Goal: Book appointment/travel/reservation

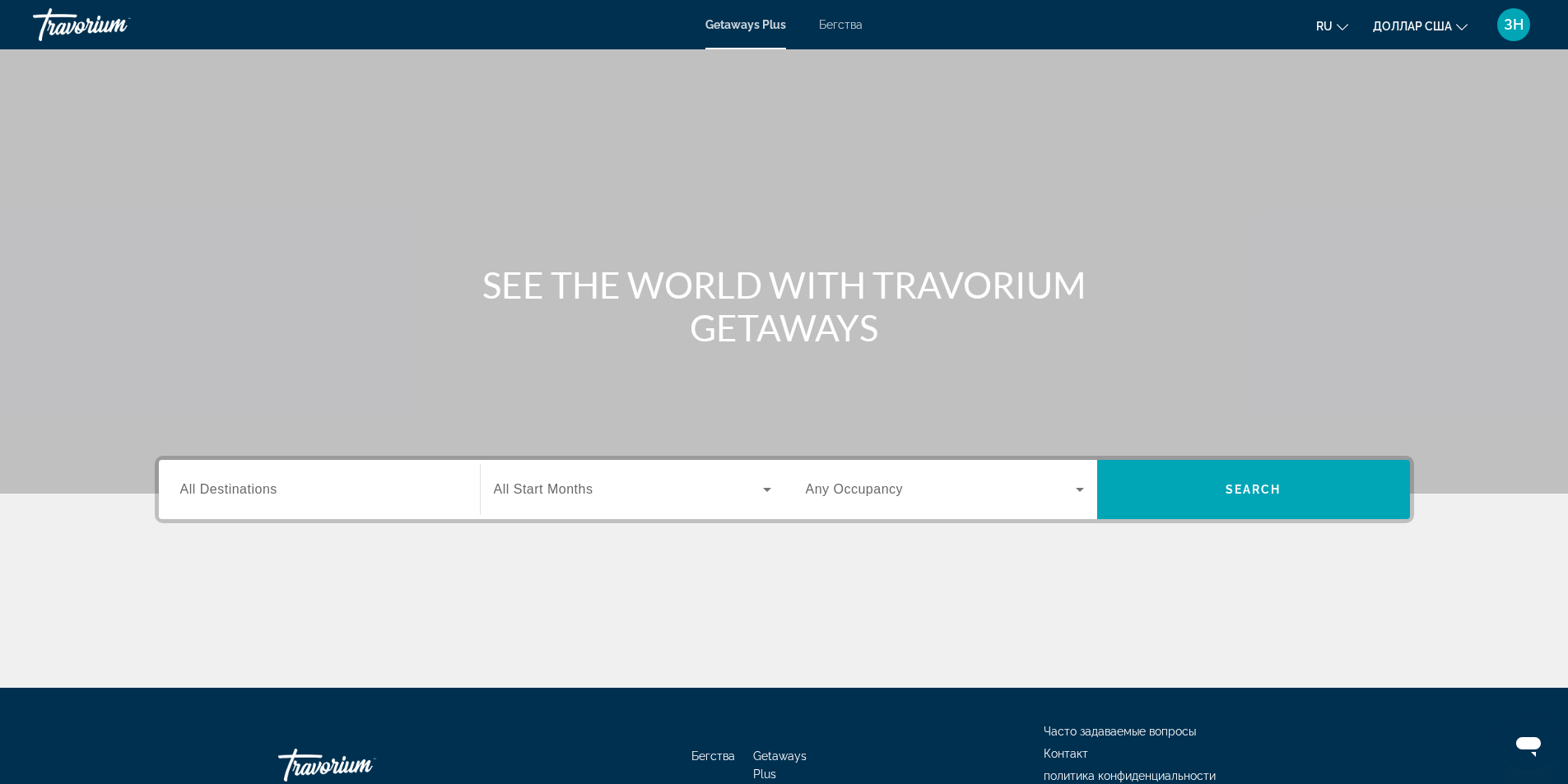
click at [1384, 320] on div "SEE THE WORLD WITH TRAVORIUM GETAWAYS" at bounding box center [784, 306] width 1325 height 86
click at [1341, 25] on icon "Изменить язык" at bounding box center [1342, 27] width 11 height 11
click at [1310, 175] on button "русский" at bounding box center [1298, 173] width 73 height 22
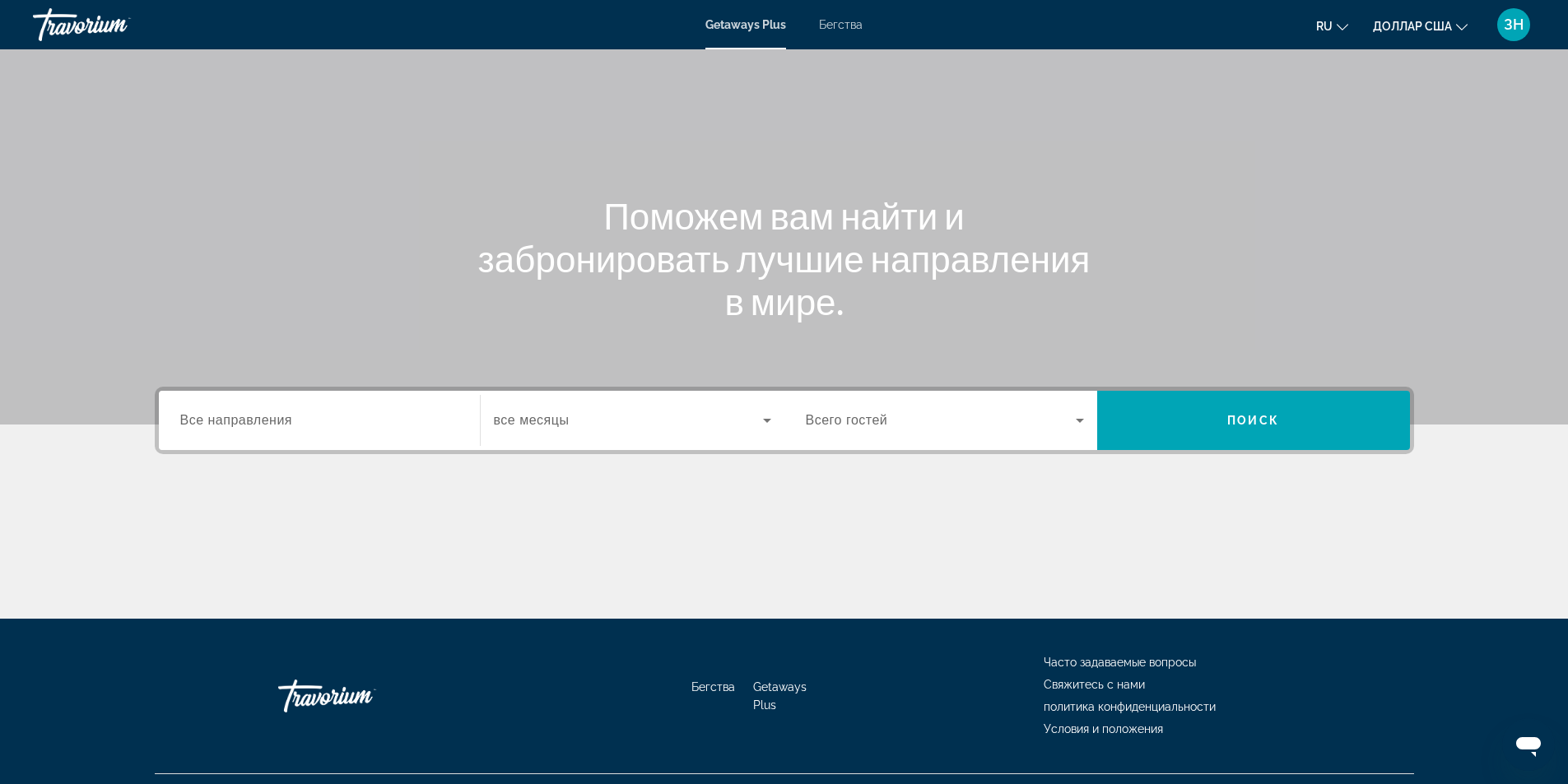
scroll to position [105, 0]
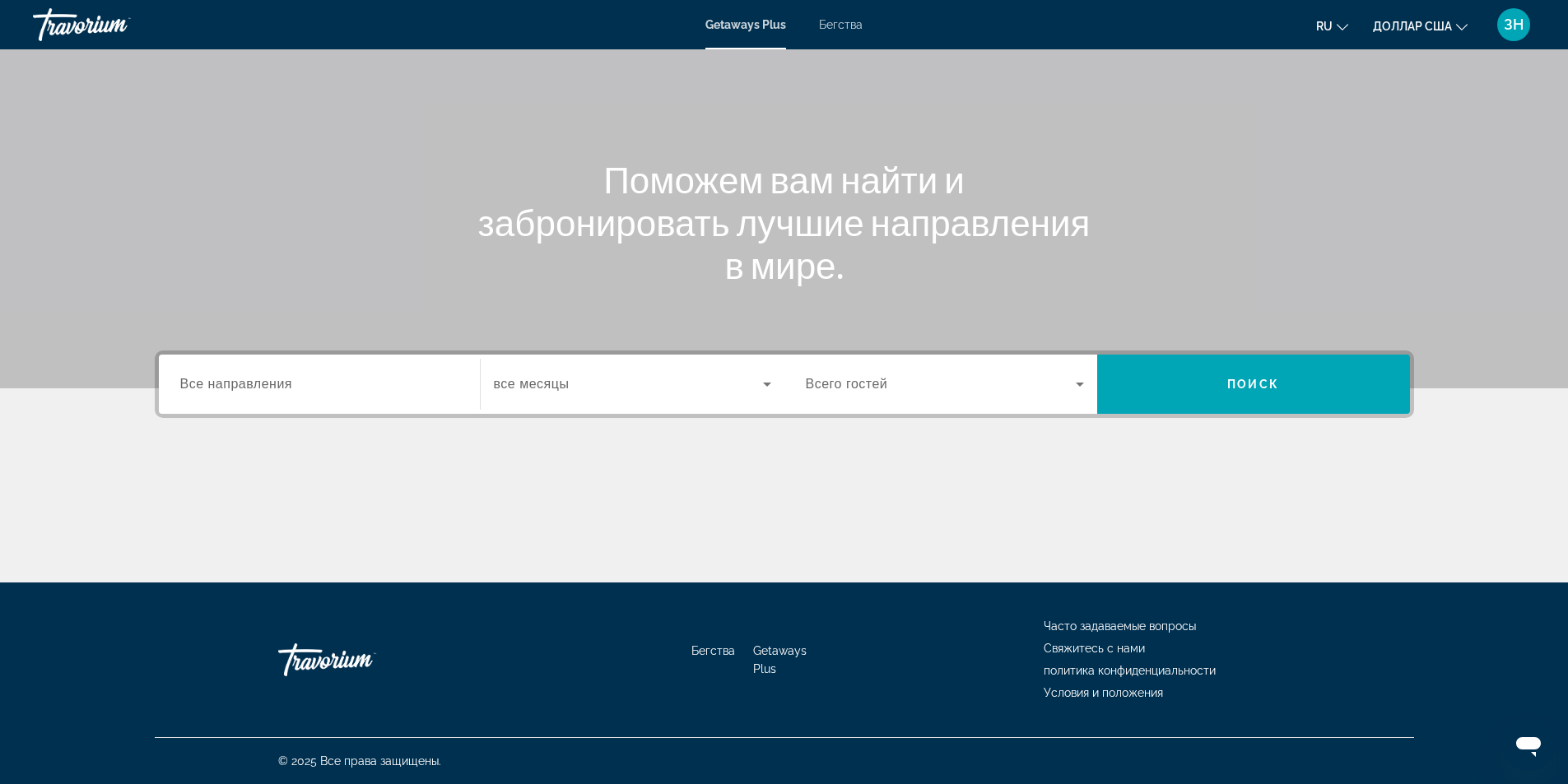
click at [259, 377] on span "Все направления" at bounding box center [236, 384] width 112 height 14
click at [259, 376] on input "Destination Все направления" at bounding box center [319, 385] width 278 height 20
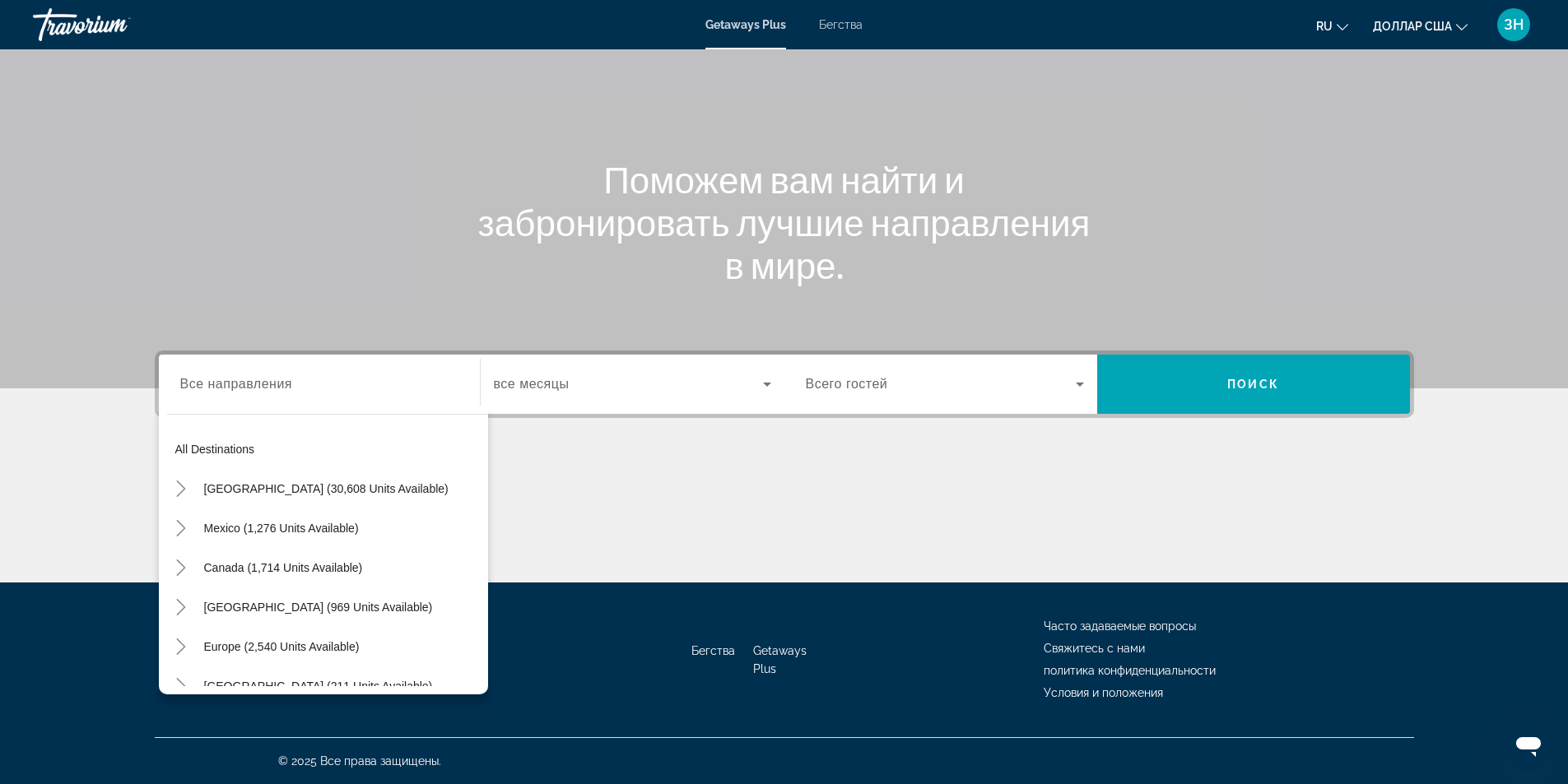
scroll to position [0, 0]
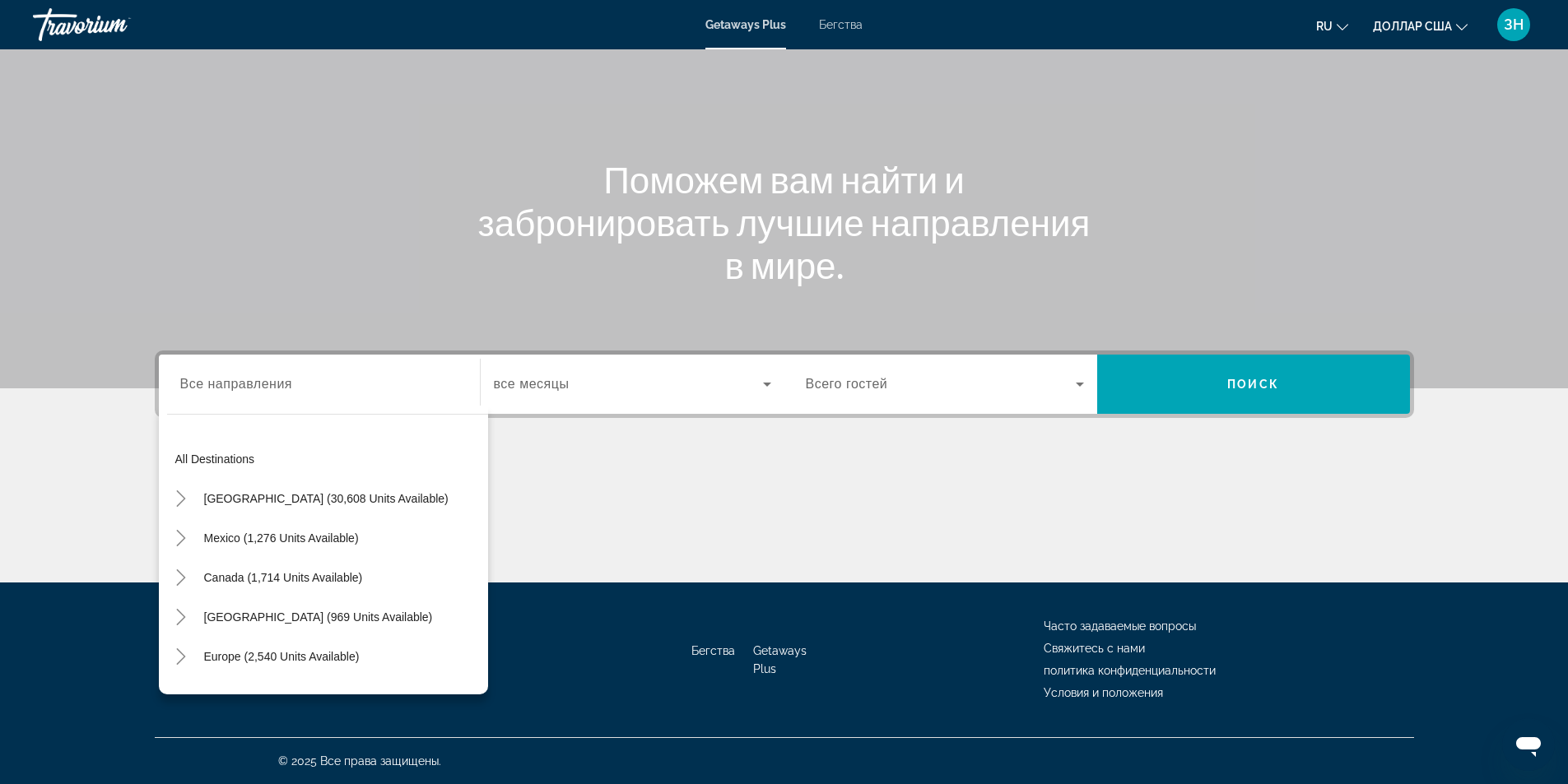
click at [583, 379] on span "Виджет поиска" at bounding box center [628, 384] width 269 height 20
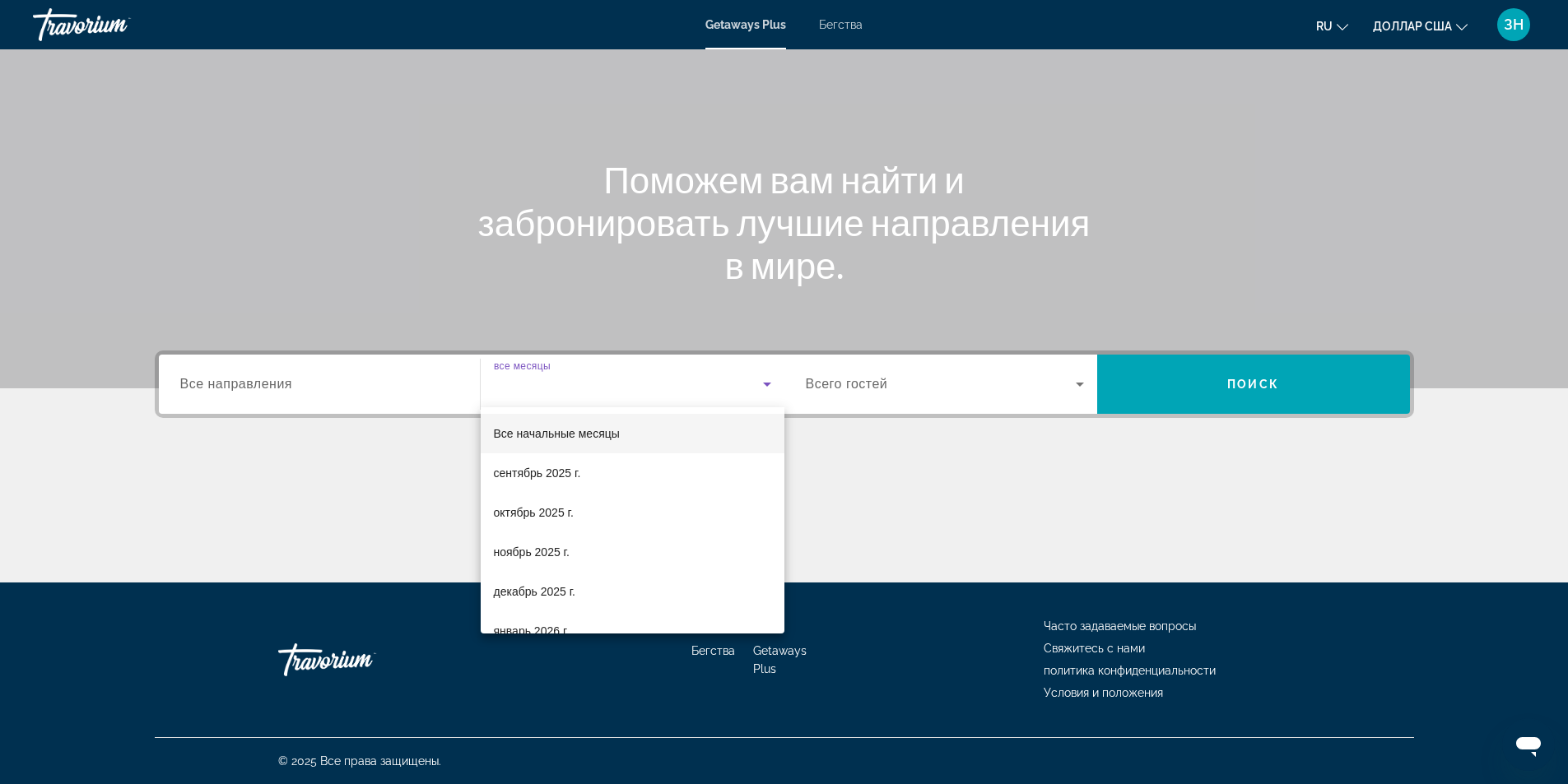
click at [894, 389] on div at bounding box center [784, 392] width 1568 height 784
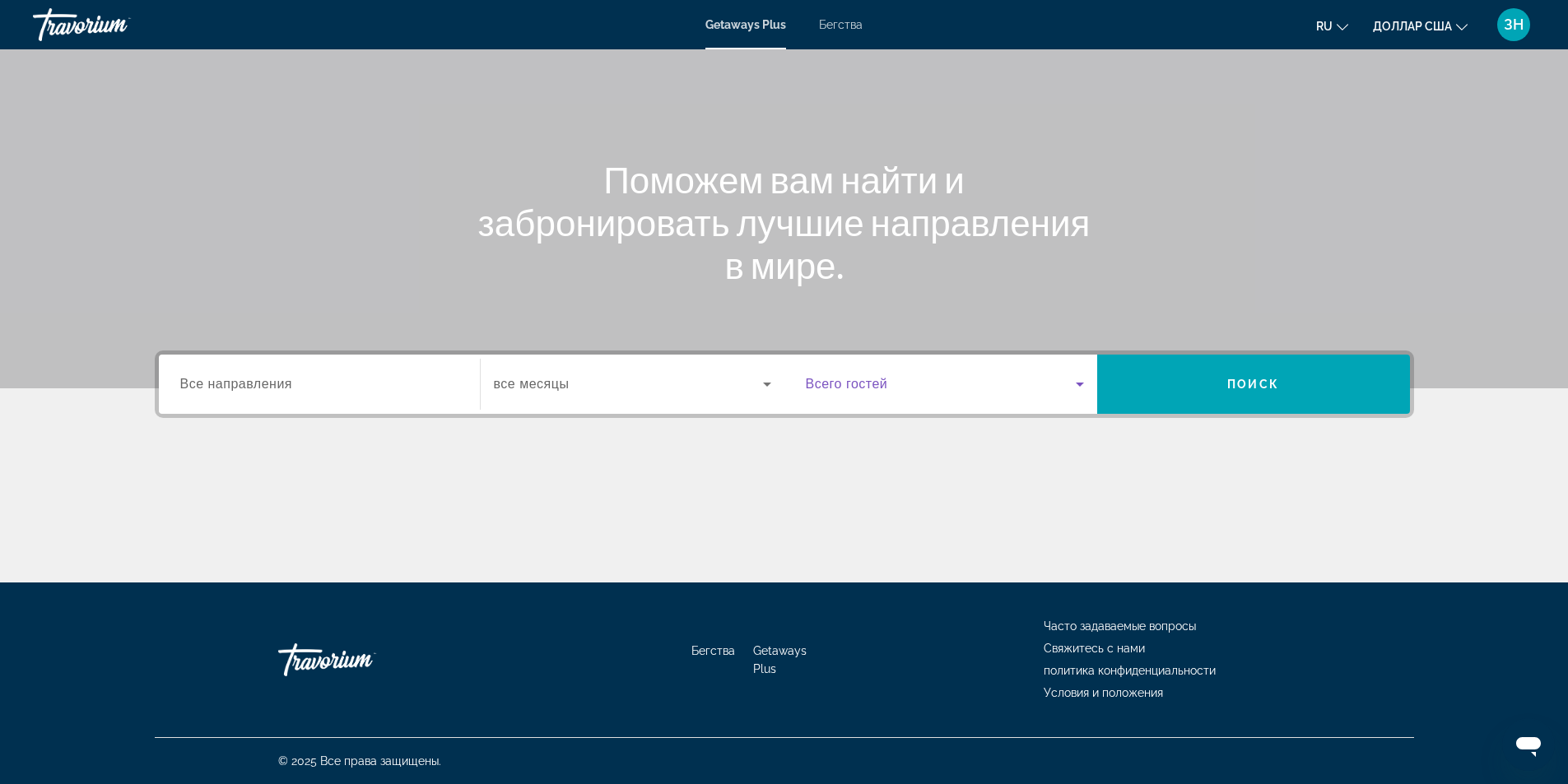
click at [900, 387] on span "Виджет поиска" at bounding box center [940, 384] width 270 height 20
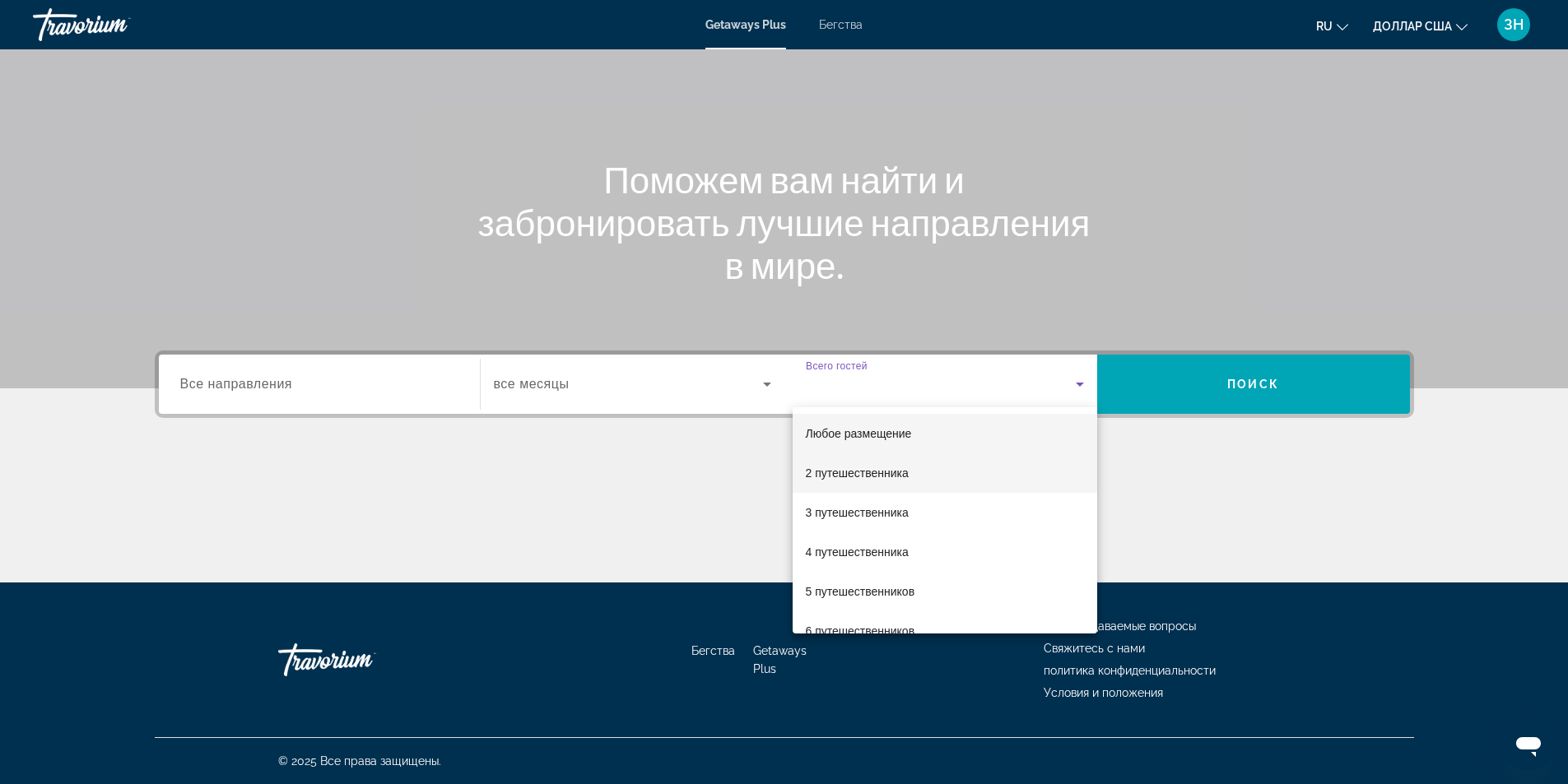
click at [856, 469] on font "2 путешественника" at bounding box center [857, 473] width 103 height 13
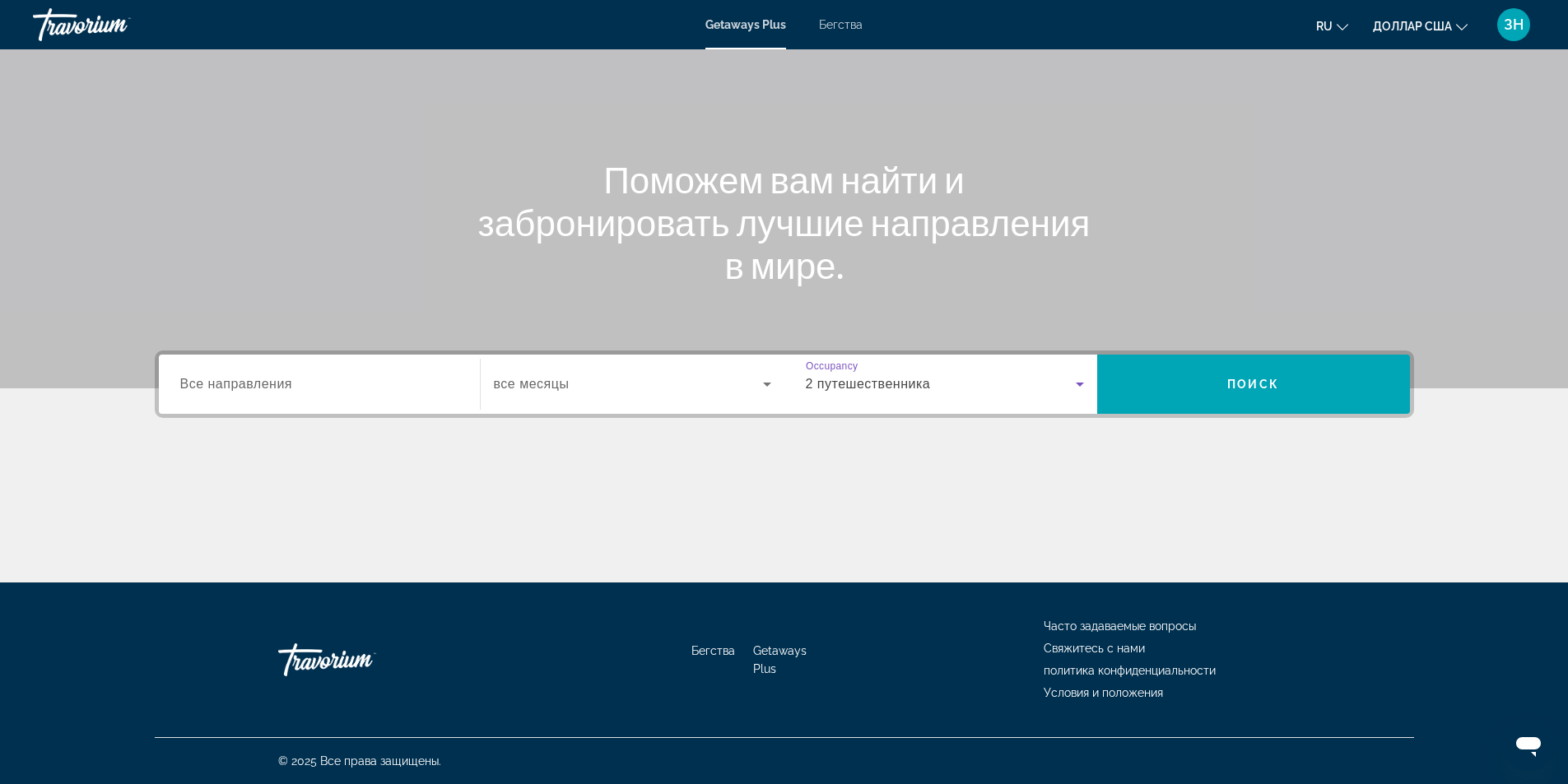
click at [917, 391] on span "2 путешественника" at bounding box center [868, 384] width 125 height 14
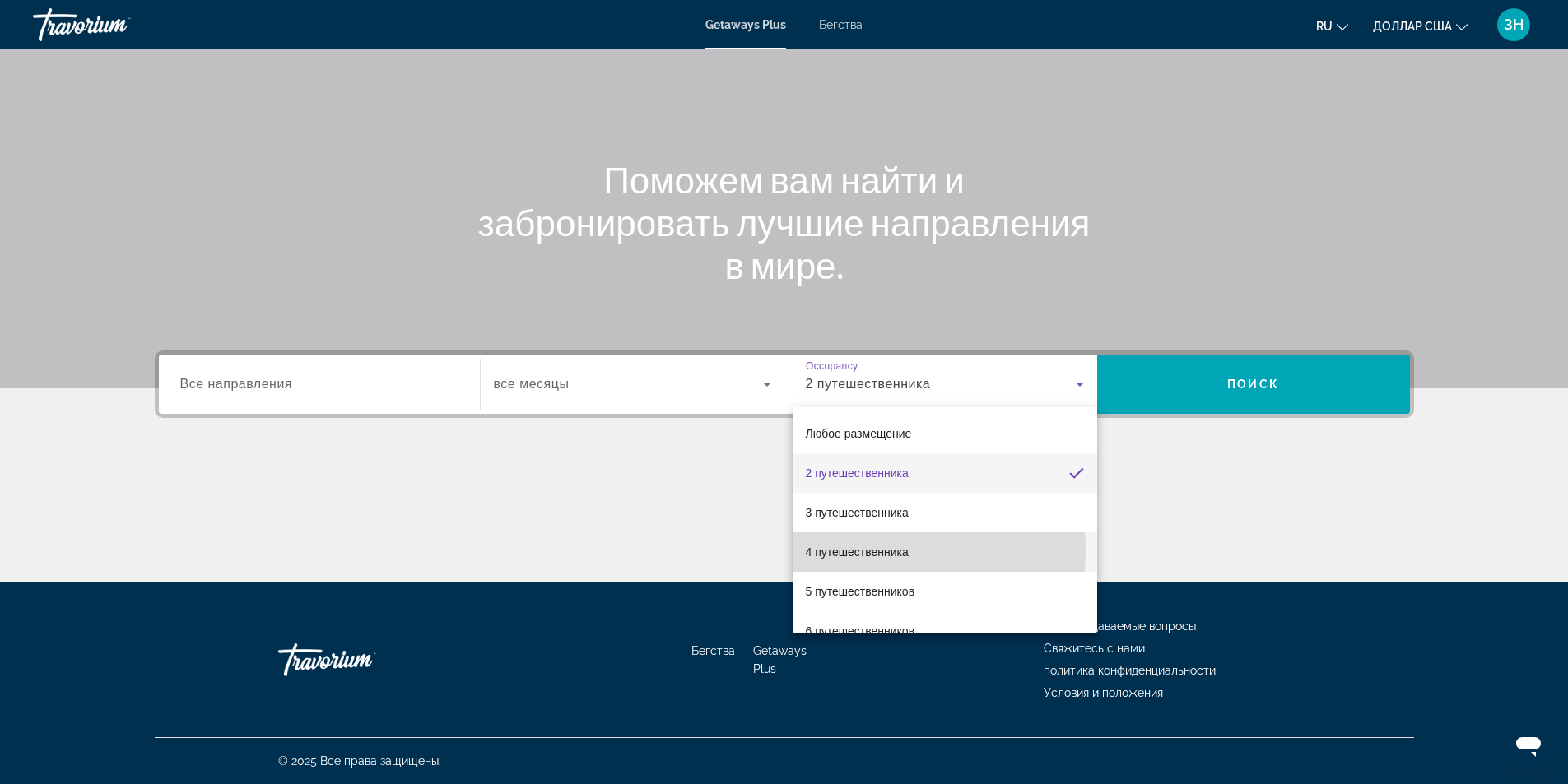
click at [843, 551] on font "4 путешественника" at bounding box center [857, 551] width 103 height 13
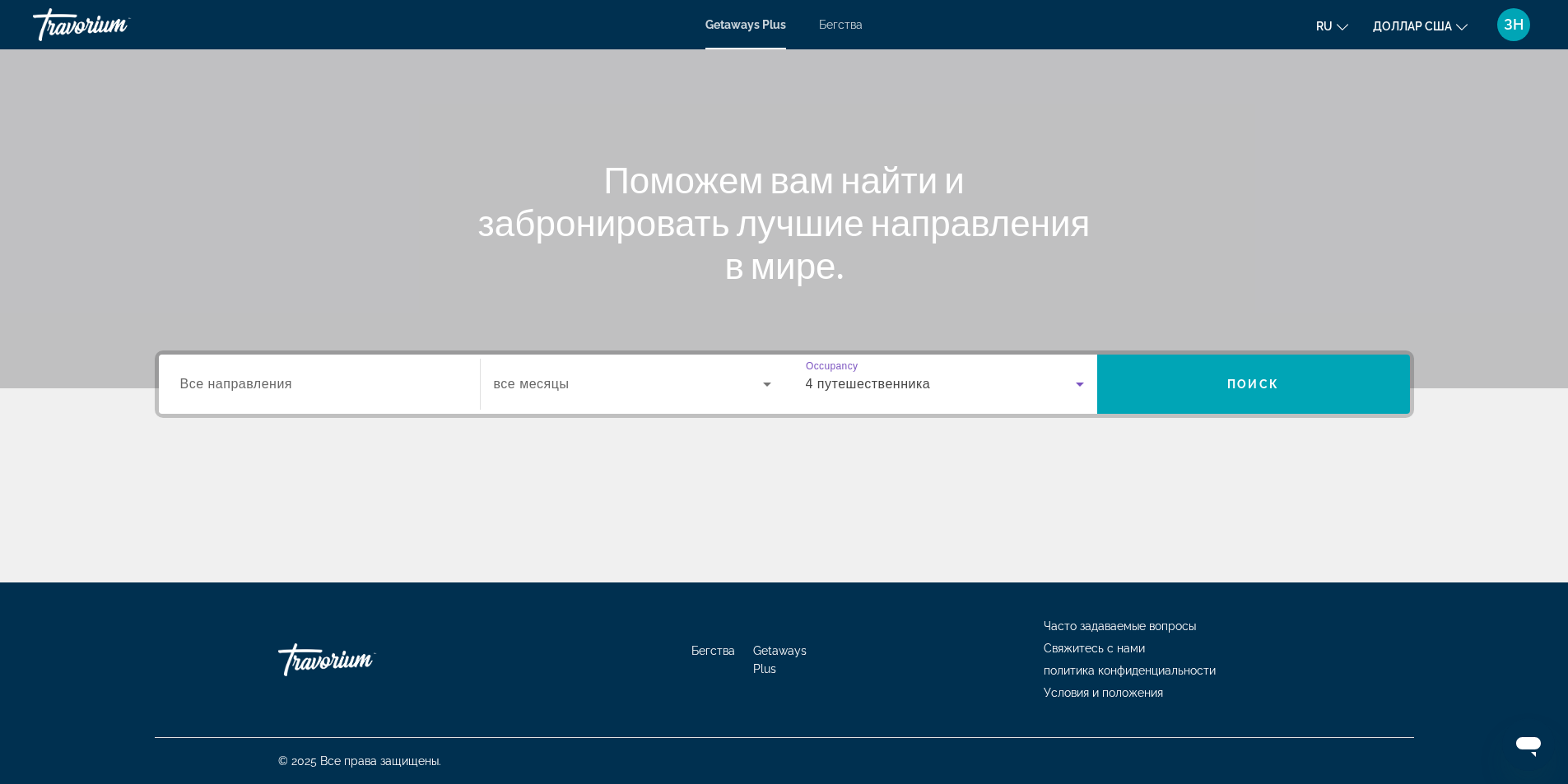
click at [569, 382] on span "все месяцы" at bounding box center [532, 384] width 76 height 14
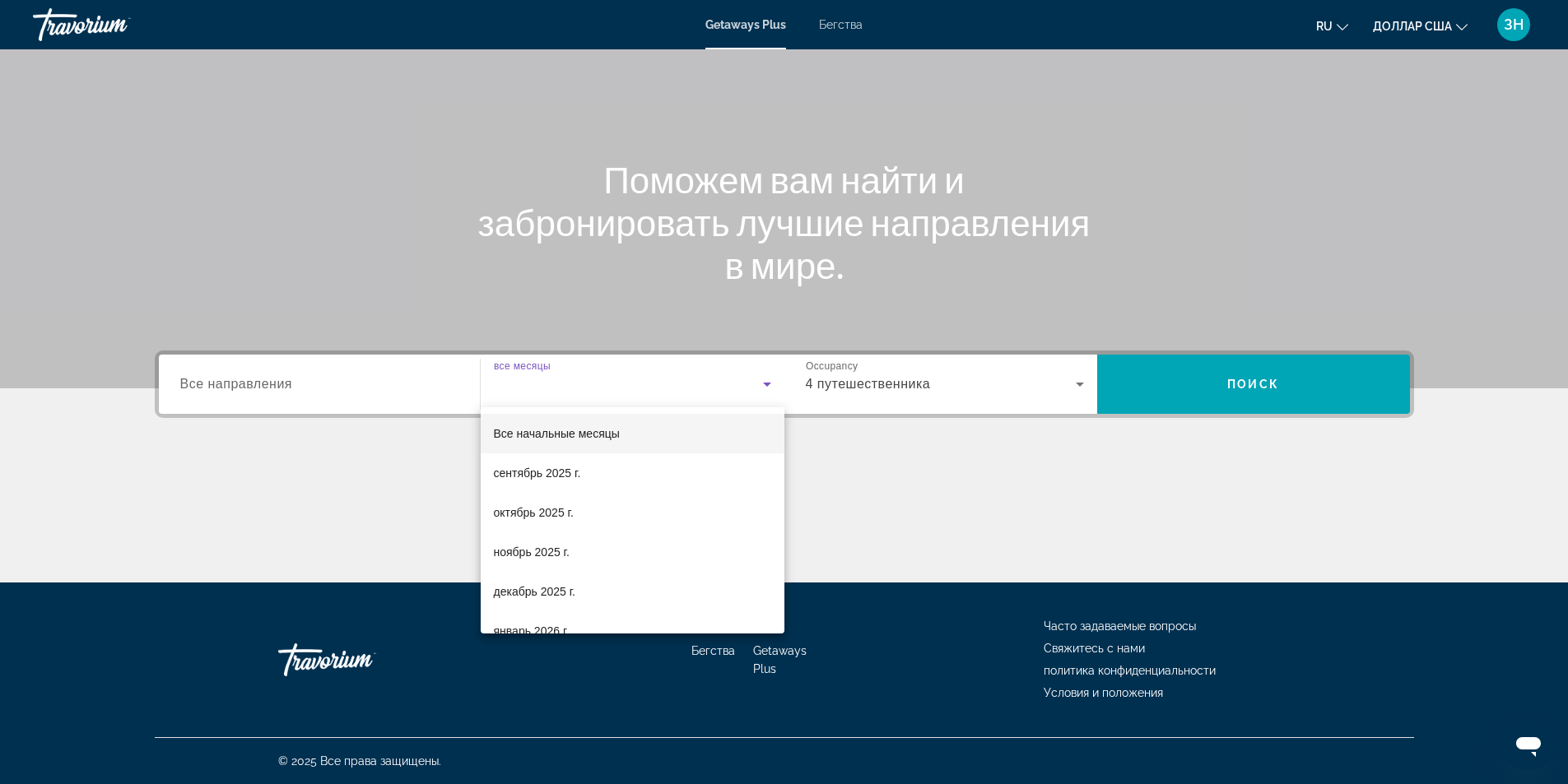
click at [407, 381] on div at bounding box center [784, 392] width 1568 height 784
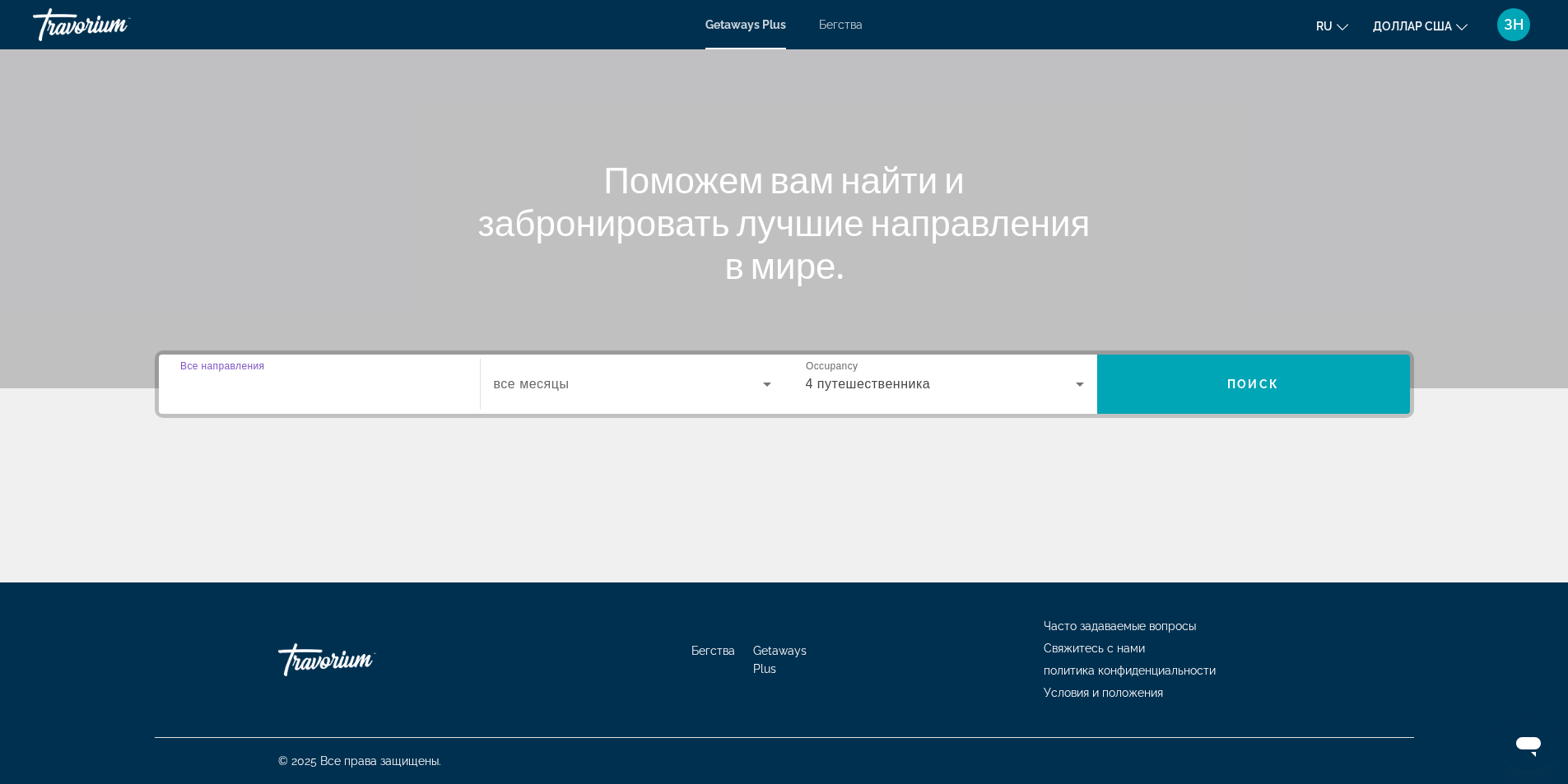
click at [370, 386] on input "Destination Все направления" at bounding box center [319, 385] width 278 height 20
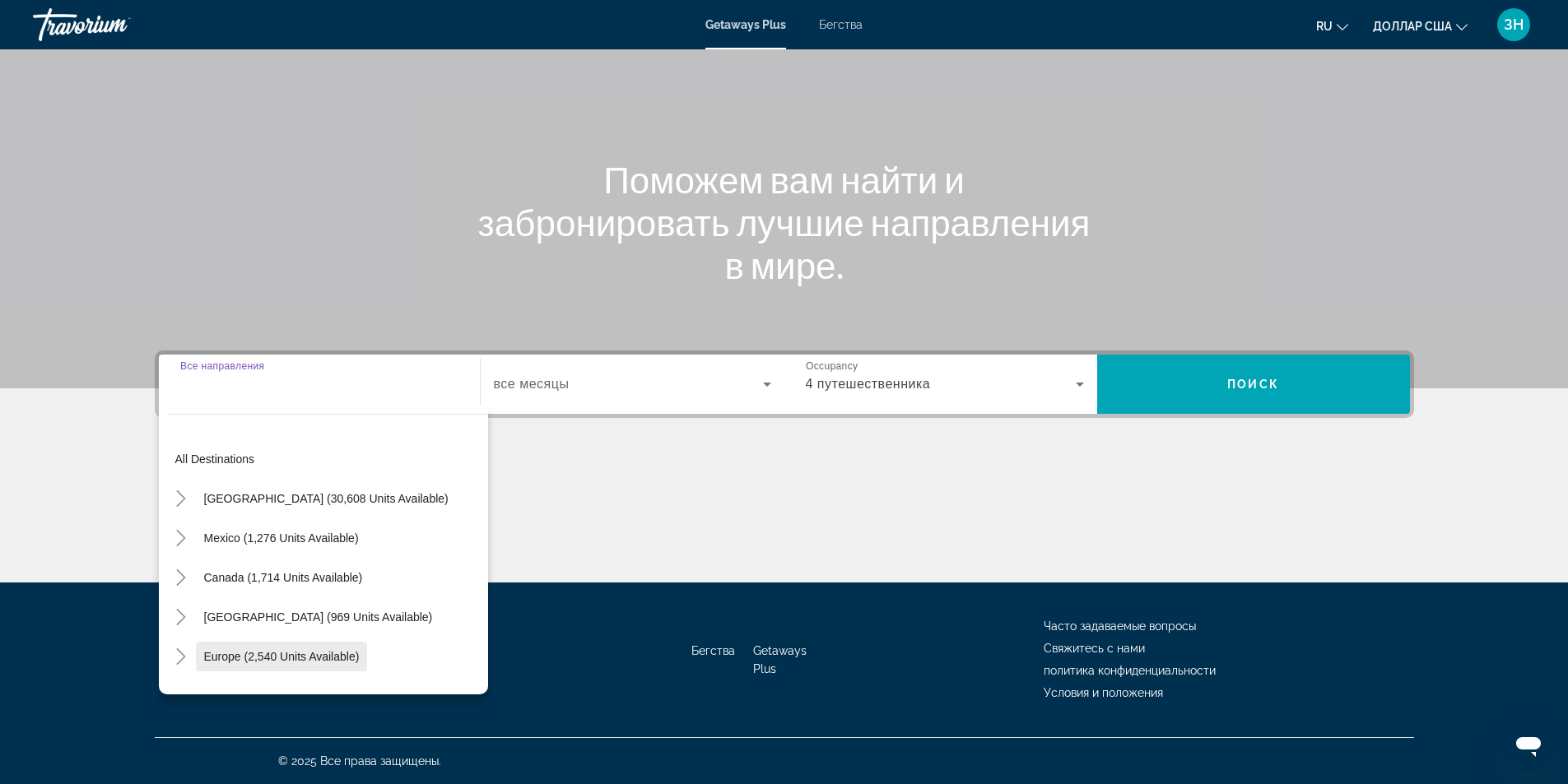
click at [316, 663] on span "Виджет поиска" at bounding box center [282, 657] width 172 height 40
type input "**********"
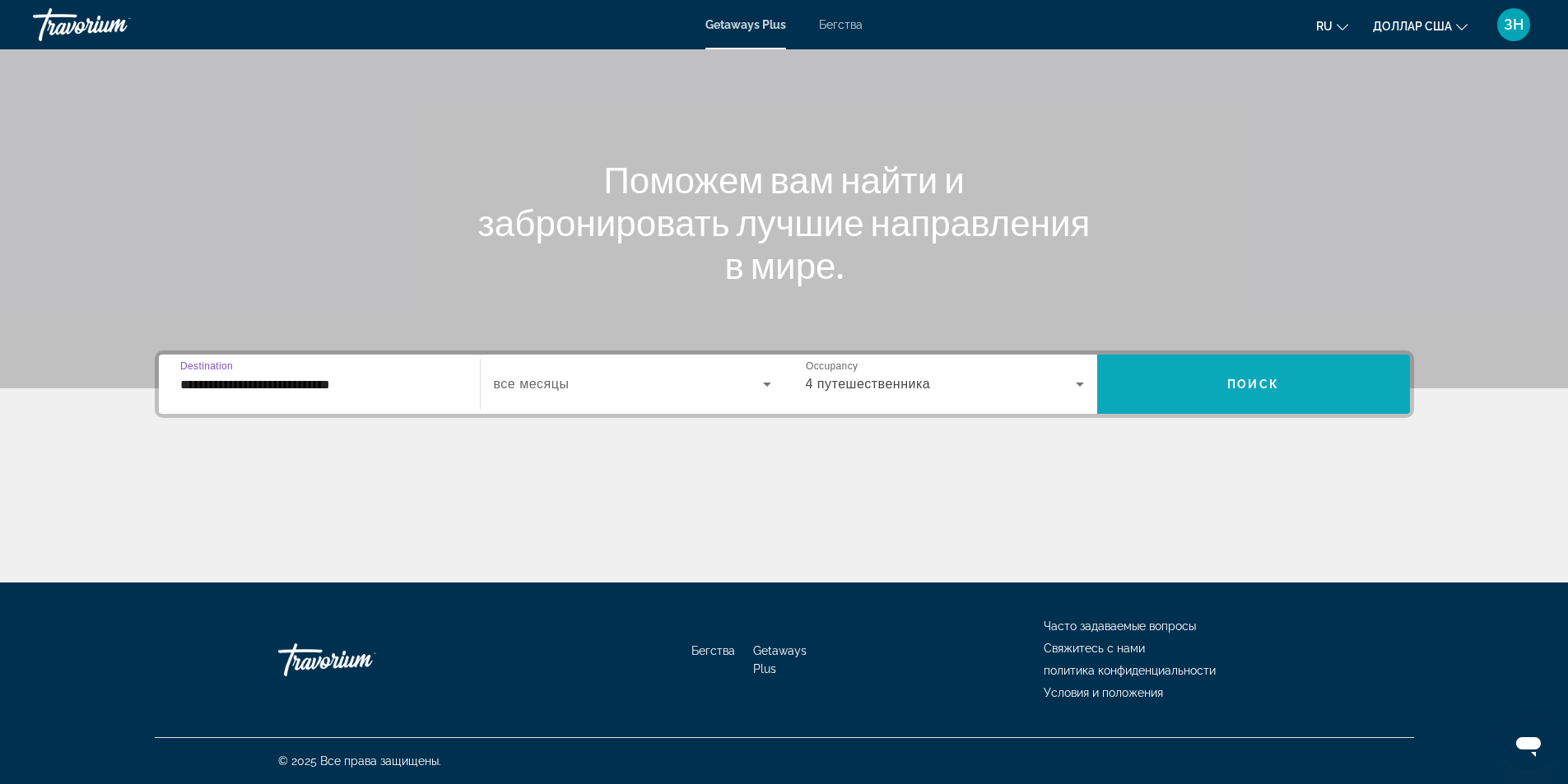
click at [1153, 379] on span "Виджет поиска" at bounding box center [1253, 385] width 313 height 40
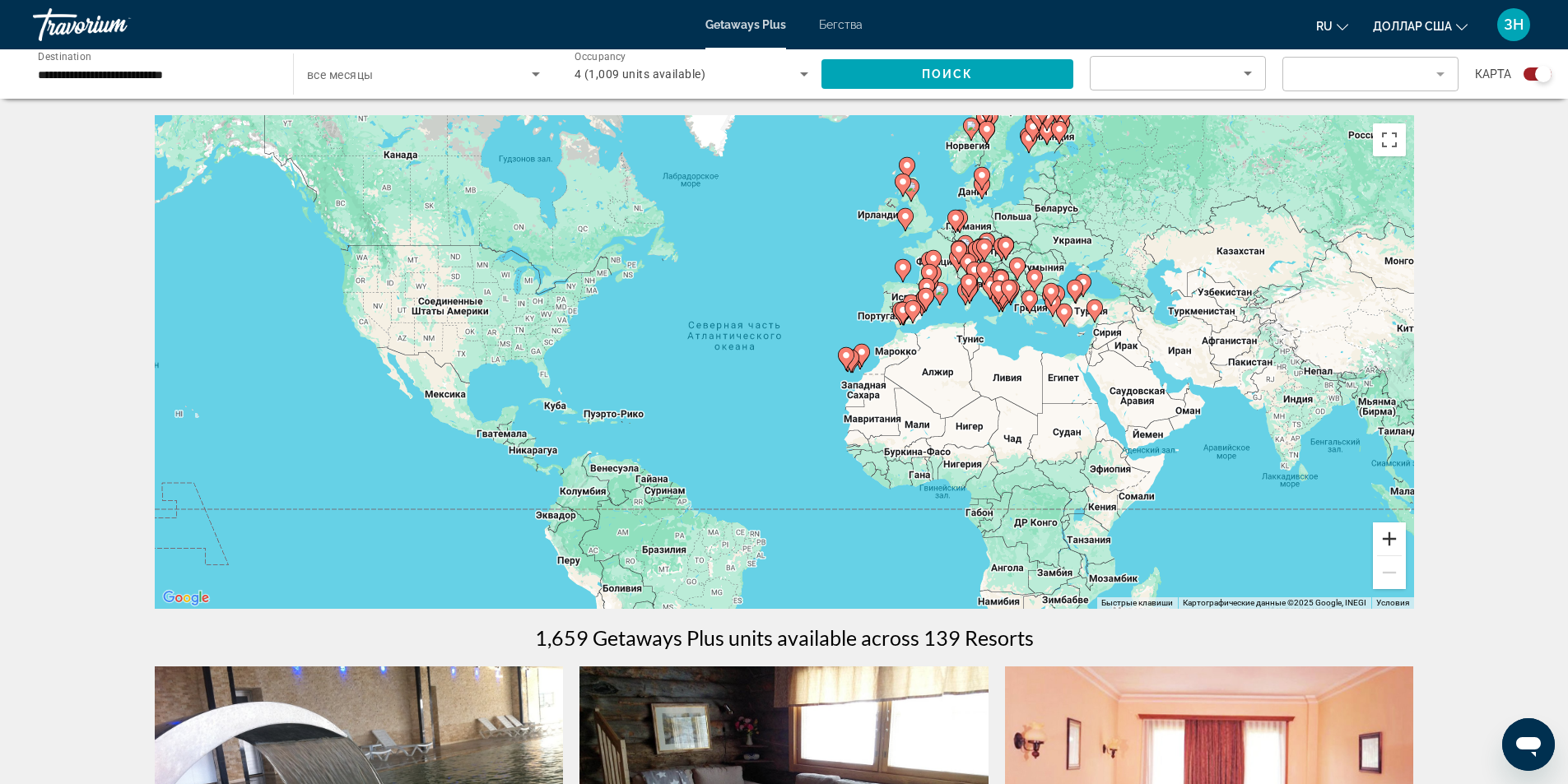
click at [1391, 542] on button "Увеличить" at bounding box center [1389, 539] width 33 height 33
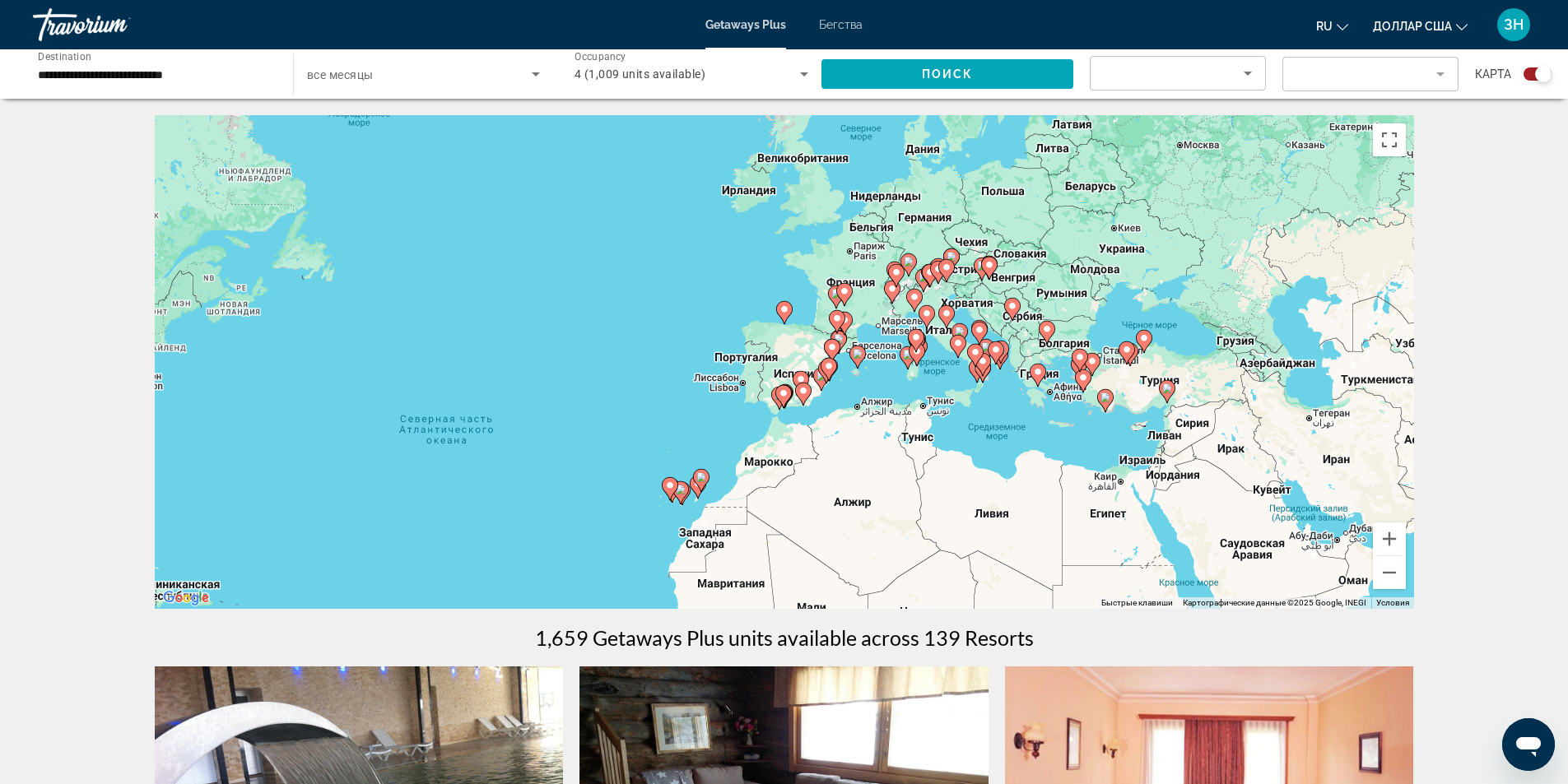
drag, startPoint x: 1340, startPoint y: 194, endPoint x: 1071, endPoint y: 322, distance: 297.9
click at [1074, 320] on div "Чтобы активировать перетаскивание с помощью клавиатуры, нажмите Alt + Ввод. Пос…" at bounding box center [784, 361] width 1259 height 494
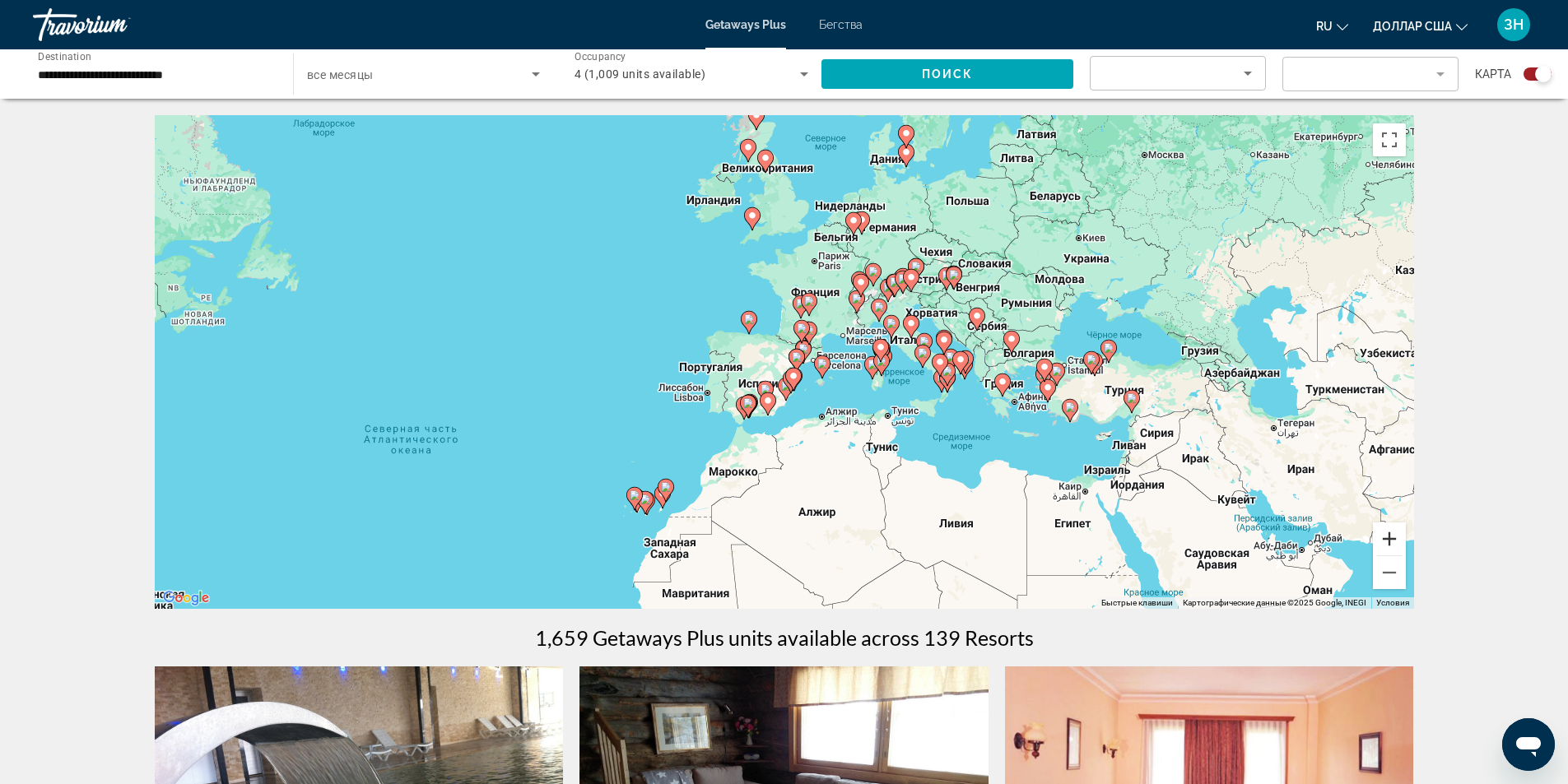
click at [1388, 538] on button "Увеличить" at bounding box center [1389, 539] width 33 height 33
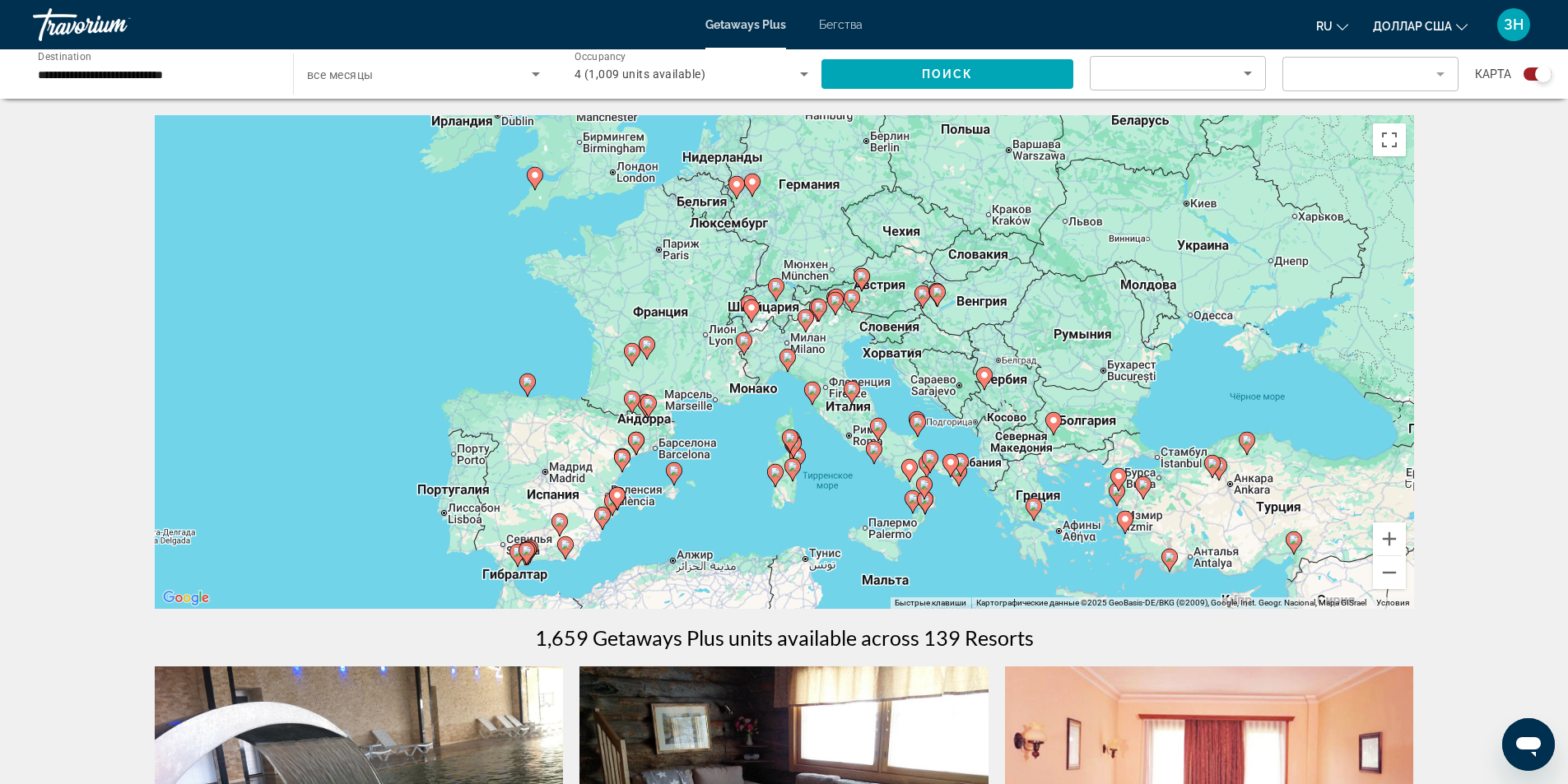
drag, startPoint x: 1174, startPoint y: 226, endPoint x: 988, endPoint y: 309, distance: 203.7
click at [988, 309] on div "Чтобы активировать перетаскивание с помощью клавиатуры, нажмите Alt + Ввод. Пос…" at bounding box center [784, 361] width 1259 height 494
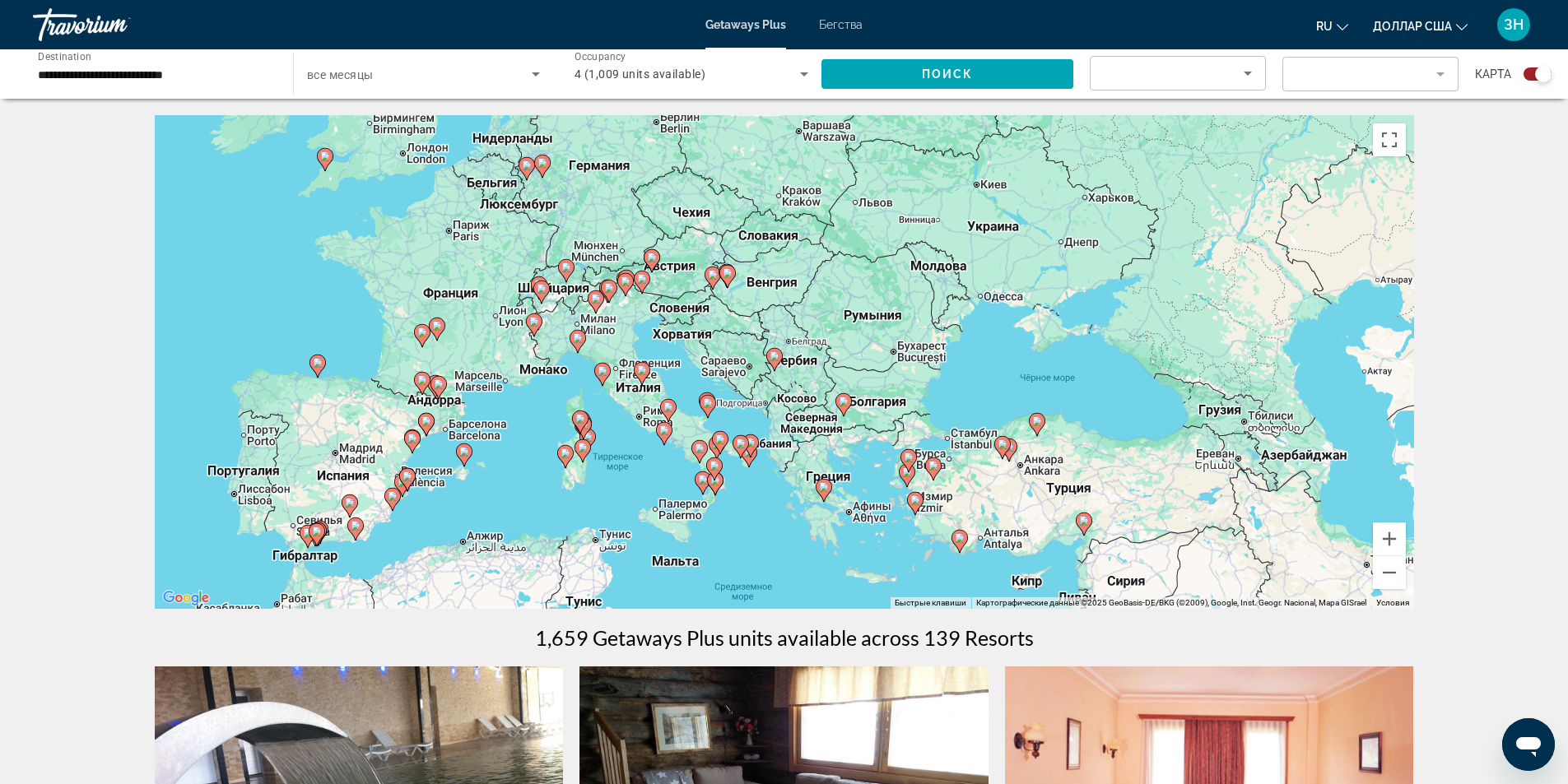
drag, startPoint x: 1113, startPoint y: 459, endPoint x: 913, endPoint y: 435, distance: 201.4
click at [913, 435] on div "Чтобы активировать перетаскивание с помощью клавиатуры, нажмите Alt + Ввод. Пос…" at bounding box center [784, 361] width 1259 height 494
click at [112, 79] on input "**********" at bounding box center [155, 74] width 233 height 20
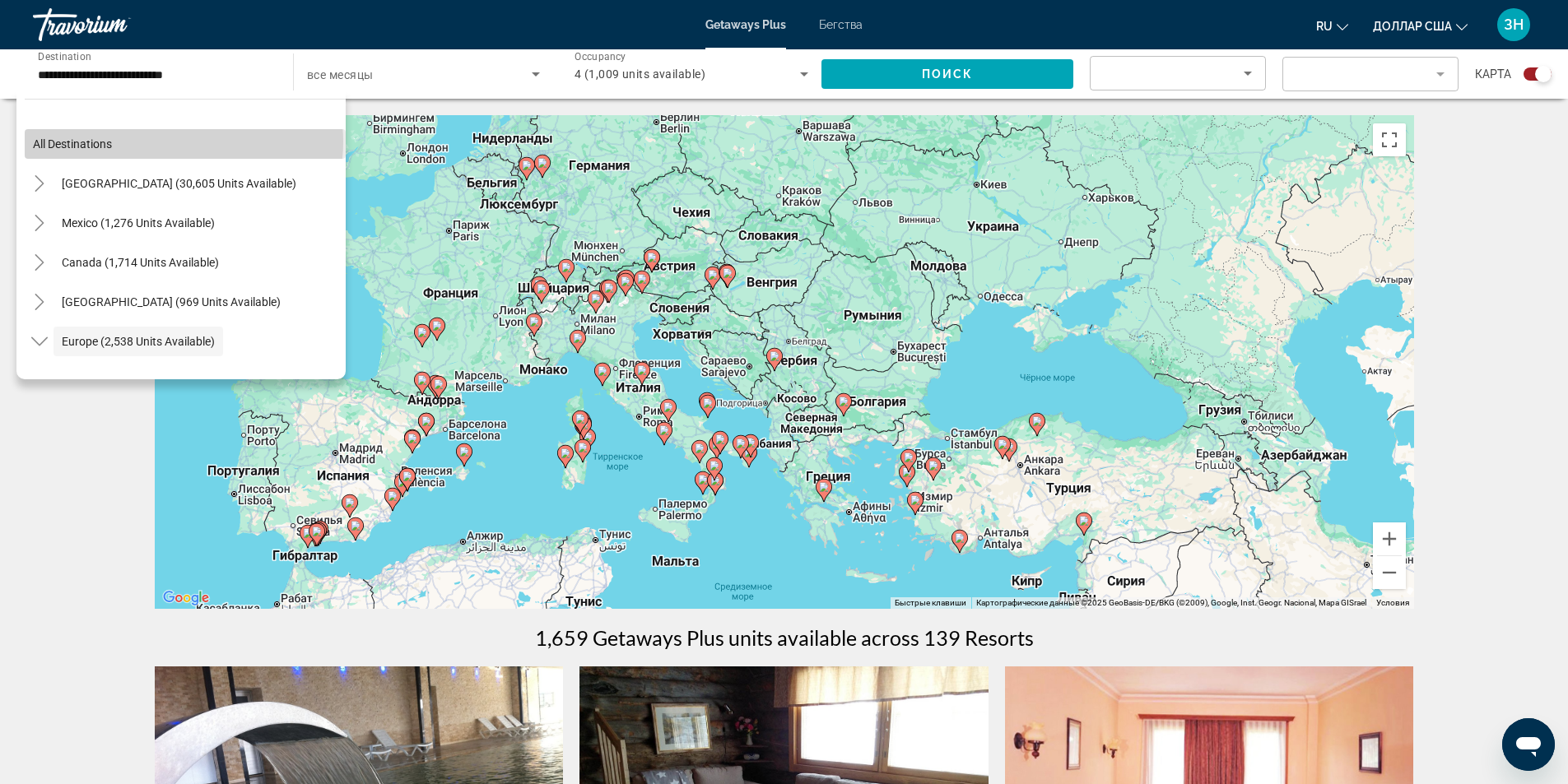
click at [183, 142] on span "Search widget" at bounding box center [185, 144] width 321 height 40
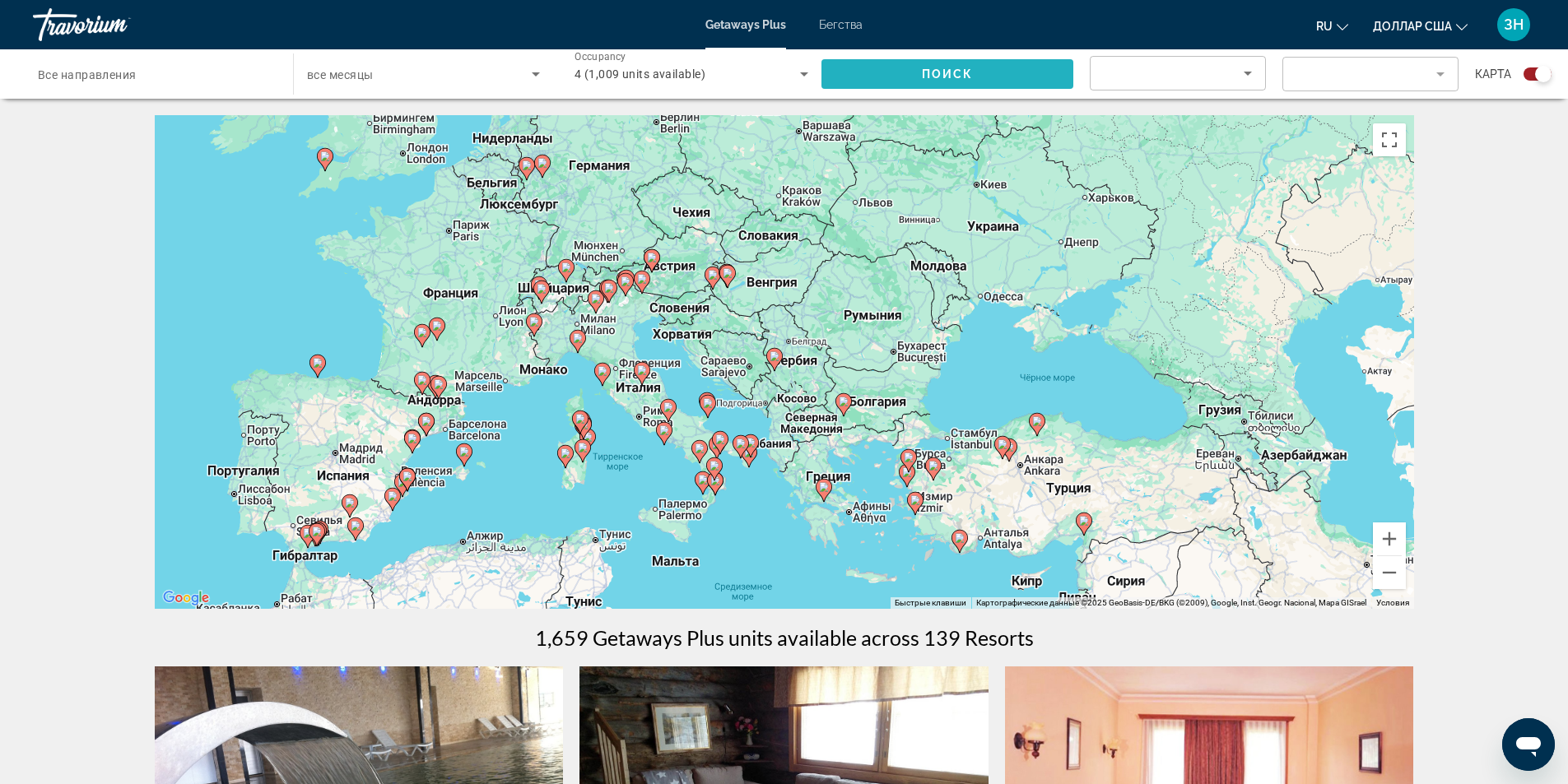
click at [979, 80] on span "Search widget" at bounding box center [947, 74] width 252 height 40
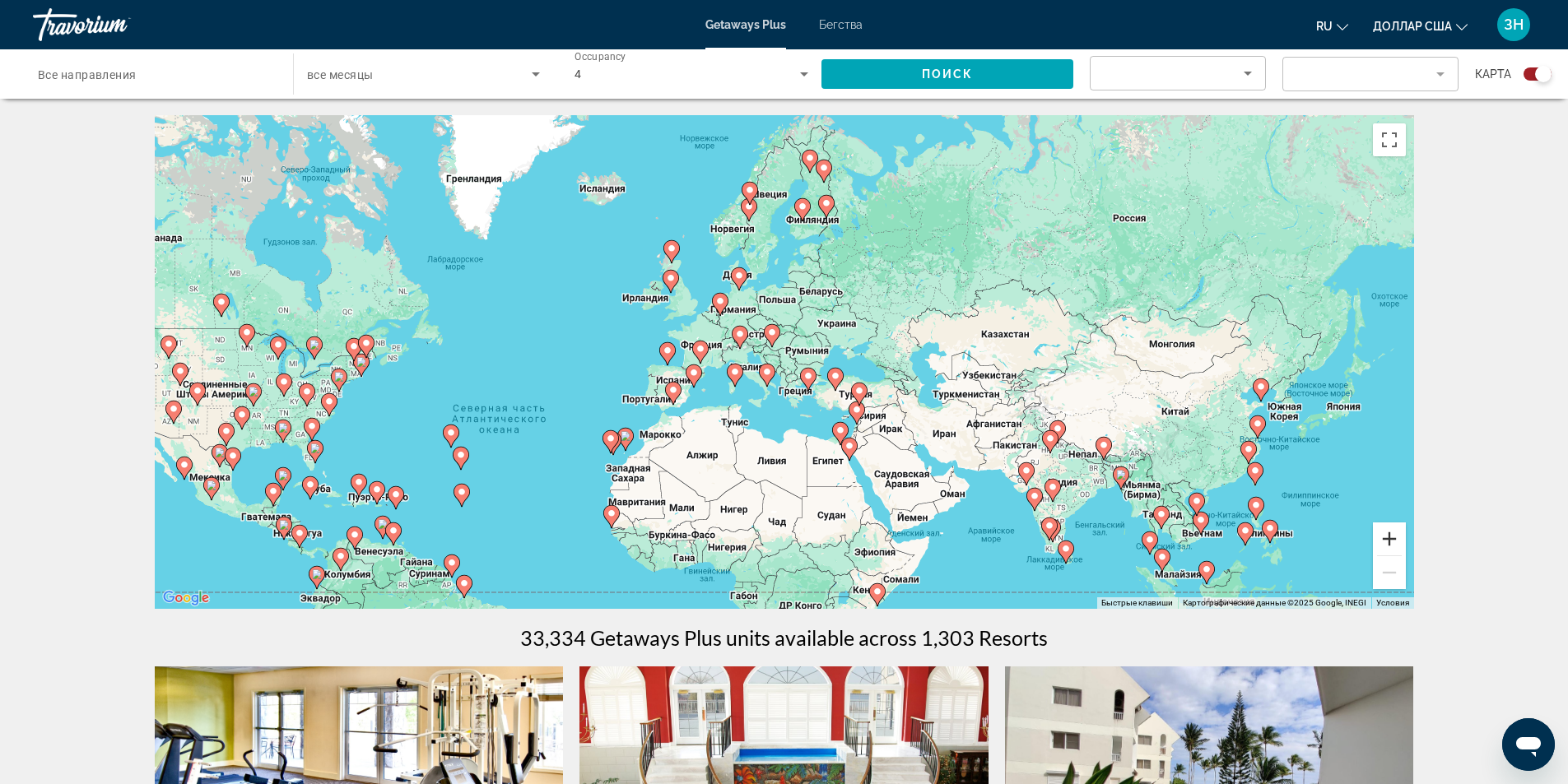
click at [1392, 537] on button "Увеличить" at bounding box center [1389, 539] width 33 height 33
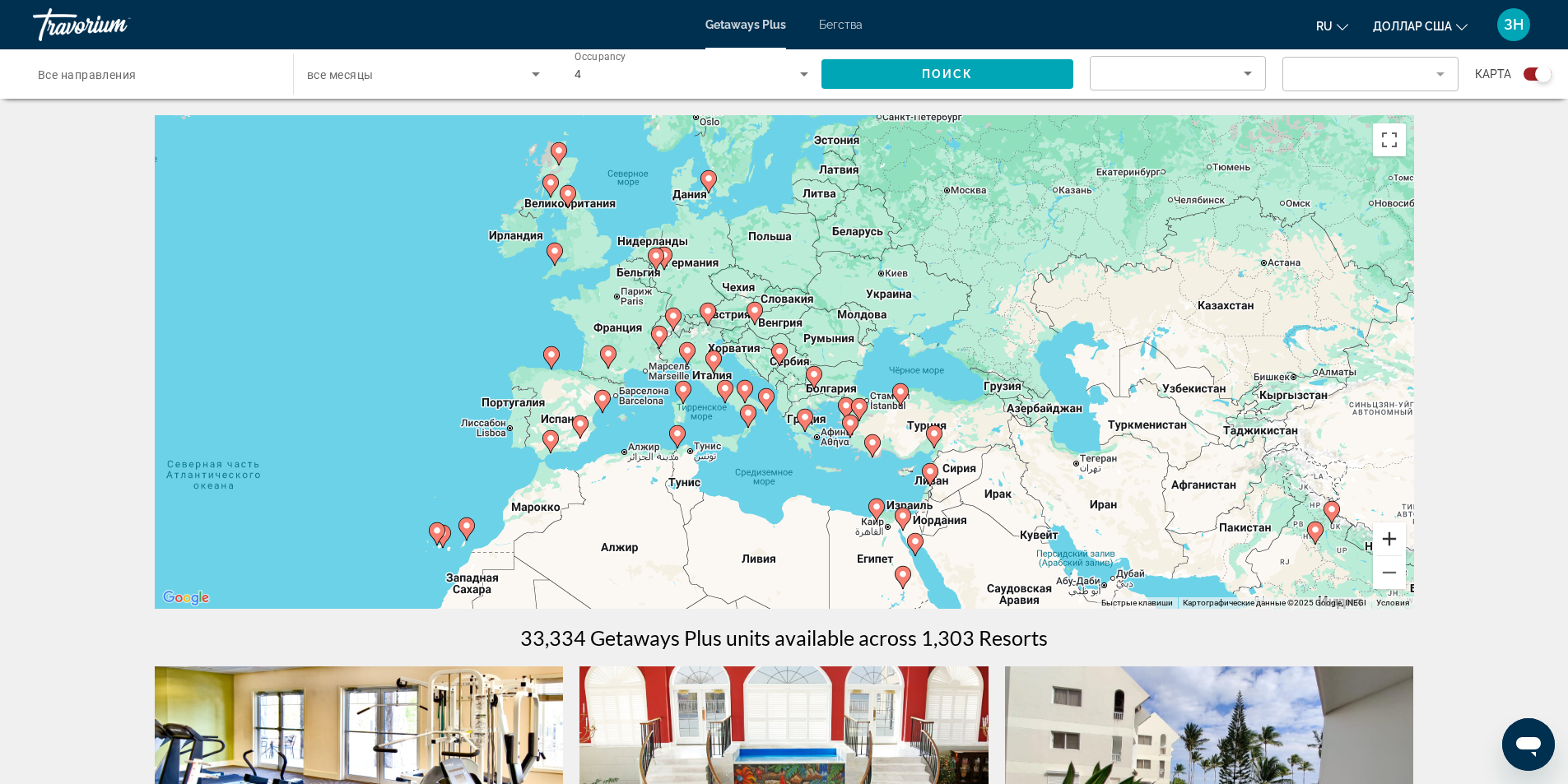
click at [1392, 537] on button "Увеличить" at bounding box center [1389, 539] width 33 height 33
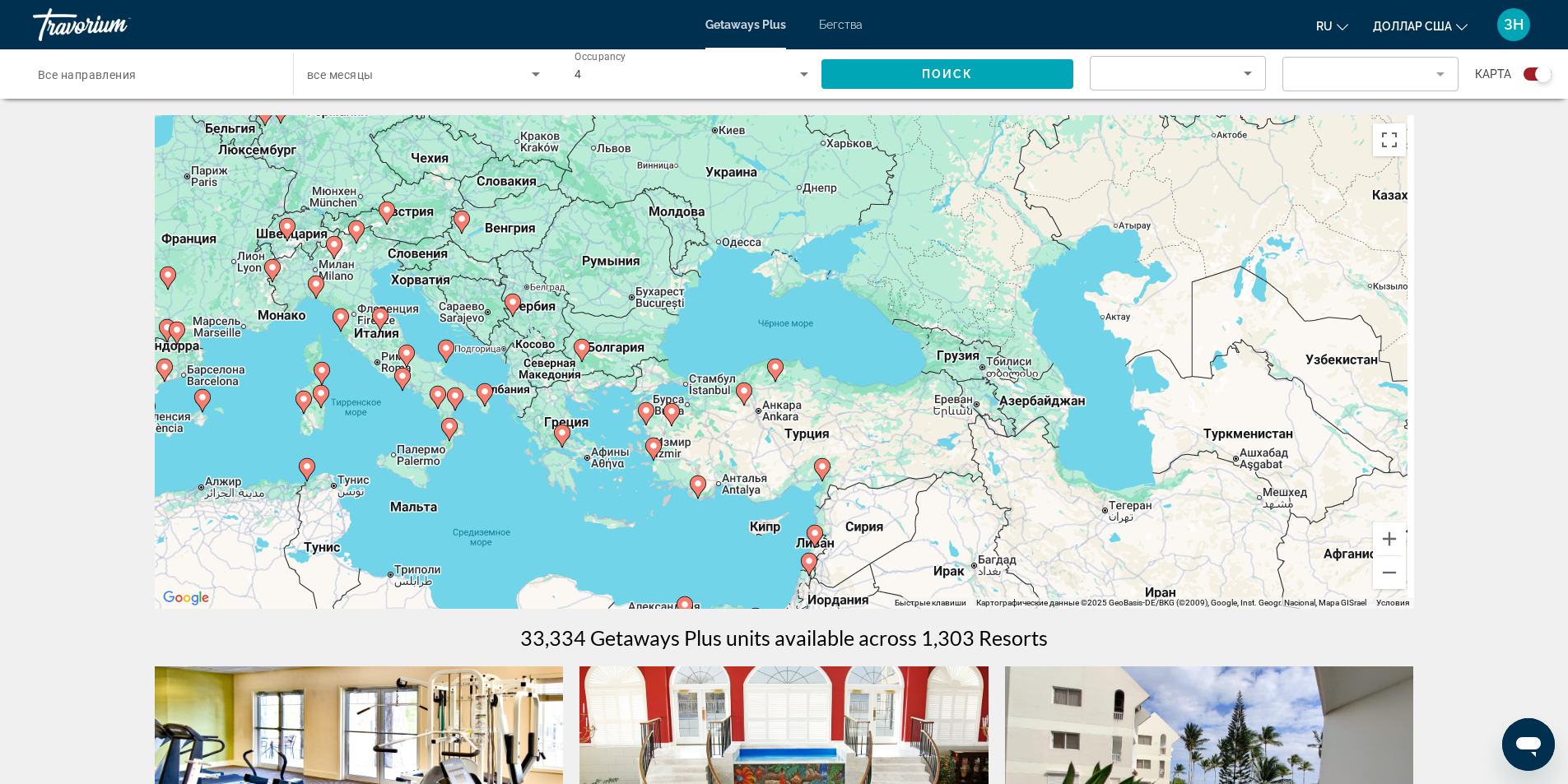
drag, startPoint x: 1149, startPoint y: 500, endPoint x: 851, endPoint y: 443, distance: 303.4
click at [861, 449] on div "Чтобы активировать перетаскивание с помощью клавиатуры, нажмите Alt + Ввод. Пос…" at bounding box center [784, 361] width 1259 height 494
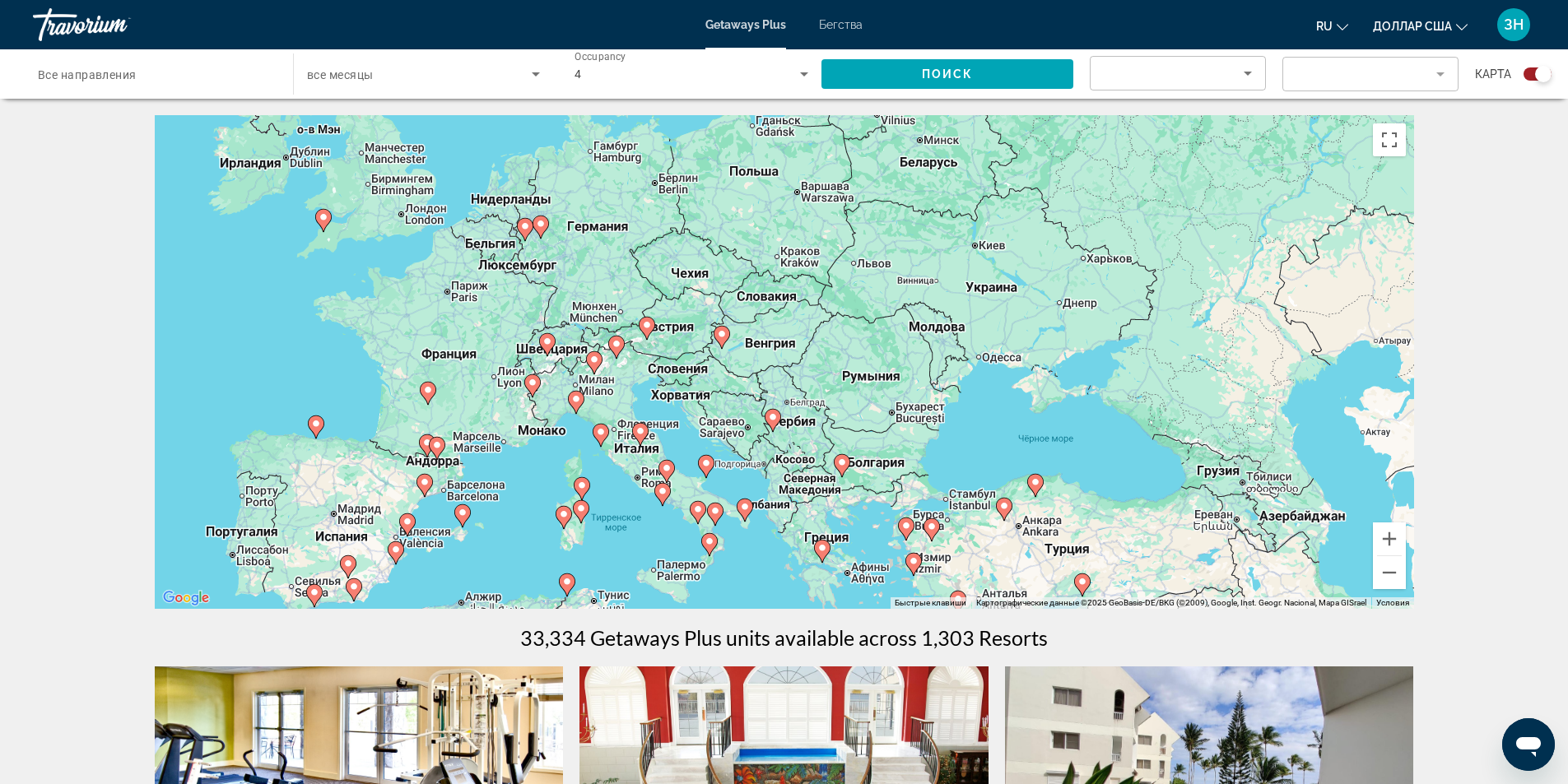
drag, startPoint x: 449, startPoint y: 166, endPoint x: 1005, endPoint y: 347, distance: 584.7
click at [1005, 347] on div "Чтобы активировать перетаскивание с помощью клавиатуры, нажмите Alt + Ввод. Пос…" at bounding box center [784, 361] width 1259 height 494
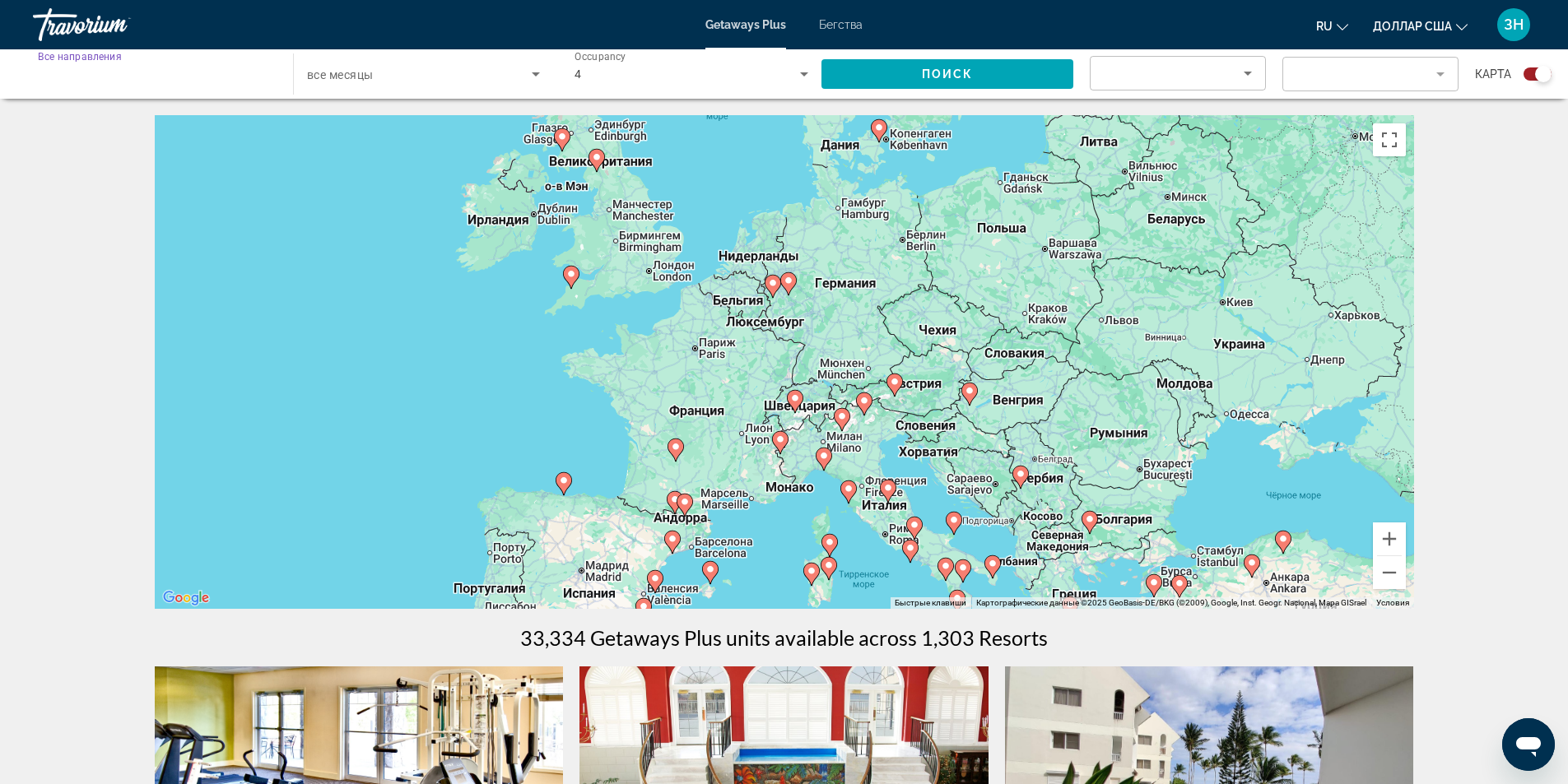
click at [150, 78] on input "Destination Все направления" at bounding box center [155, 74] width 233 height 20
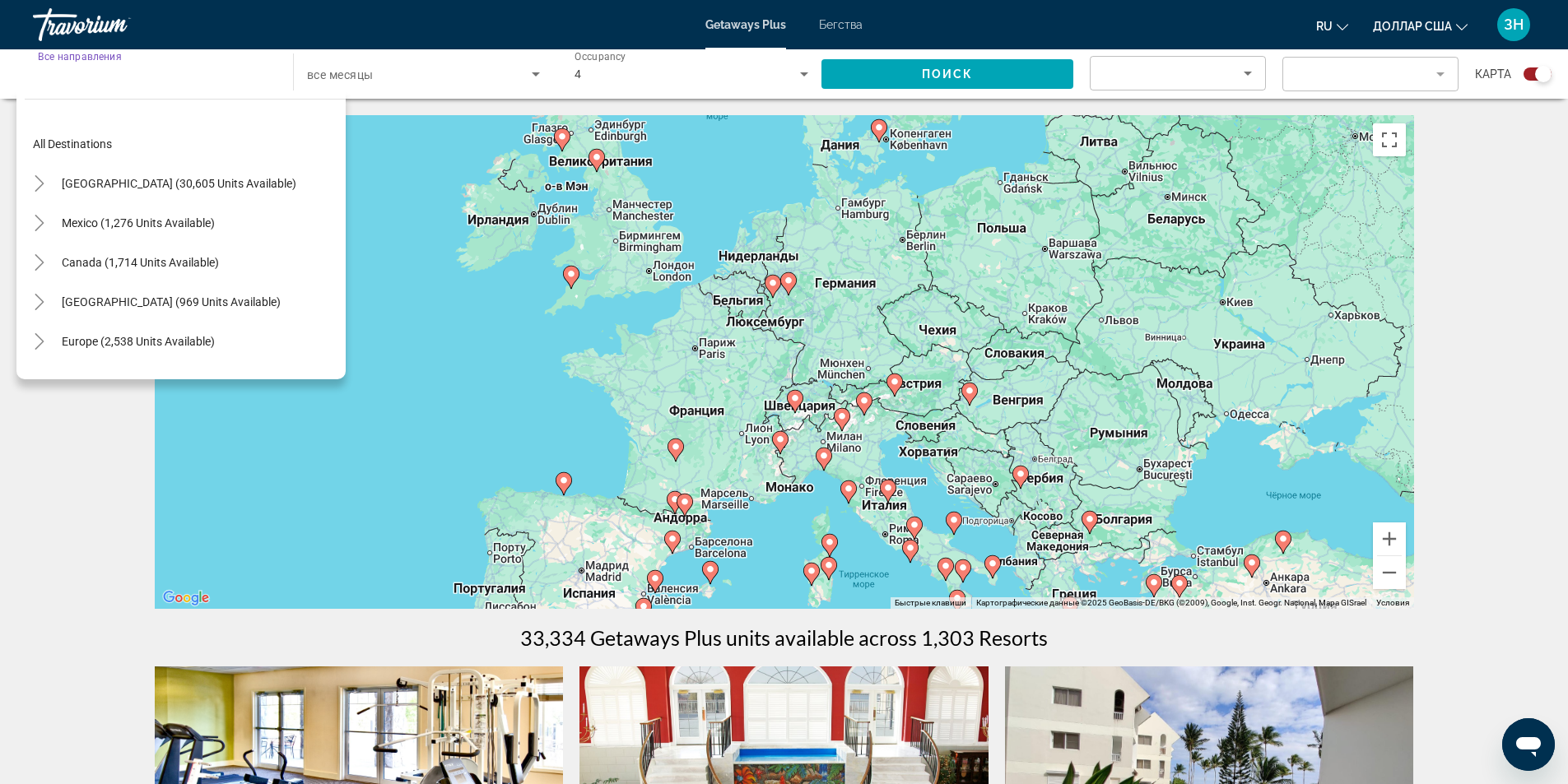
click at [201, 76] on input "Destination Все направления" at bounding box center [155, 74] width 233 height 20
click at [204, 90] on div "Search widget" at bounding box center [155, 74] width 233 height 47
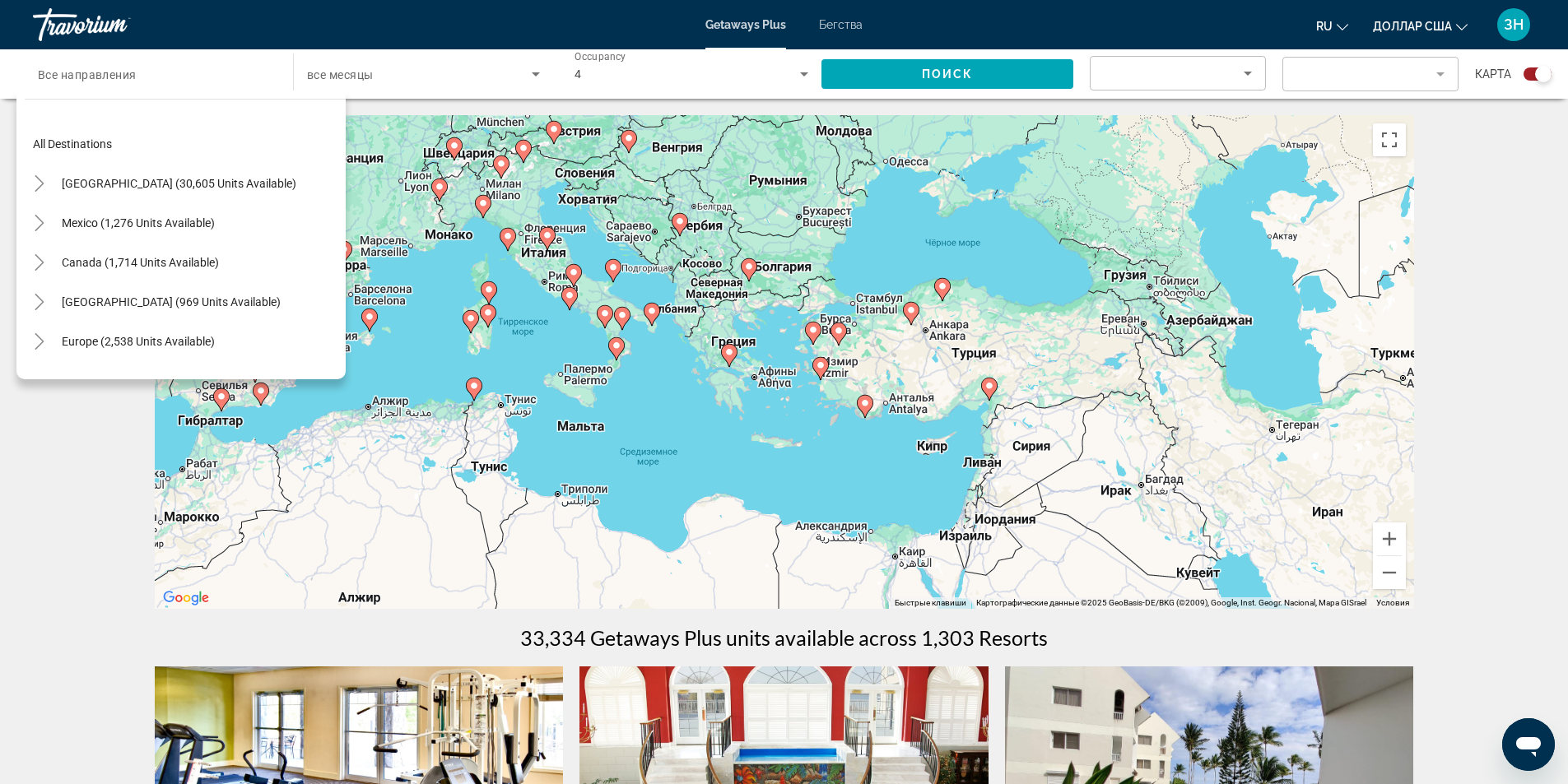
drag, startPoint x: 1137, startPoint y: 453, endPoint x: 811, endPoint y: 180, distance: 425.2
click at [796, 198] on div "Чтобы активировать перетаскивание с помощью клавиатуры, нажмите Alt + Ввод. Пос…" at bounding box center [784, 361] width 1259 height 494
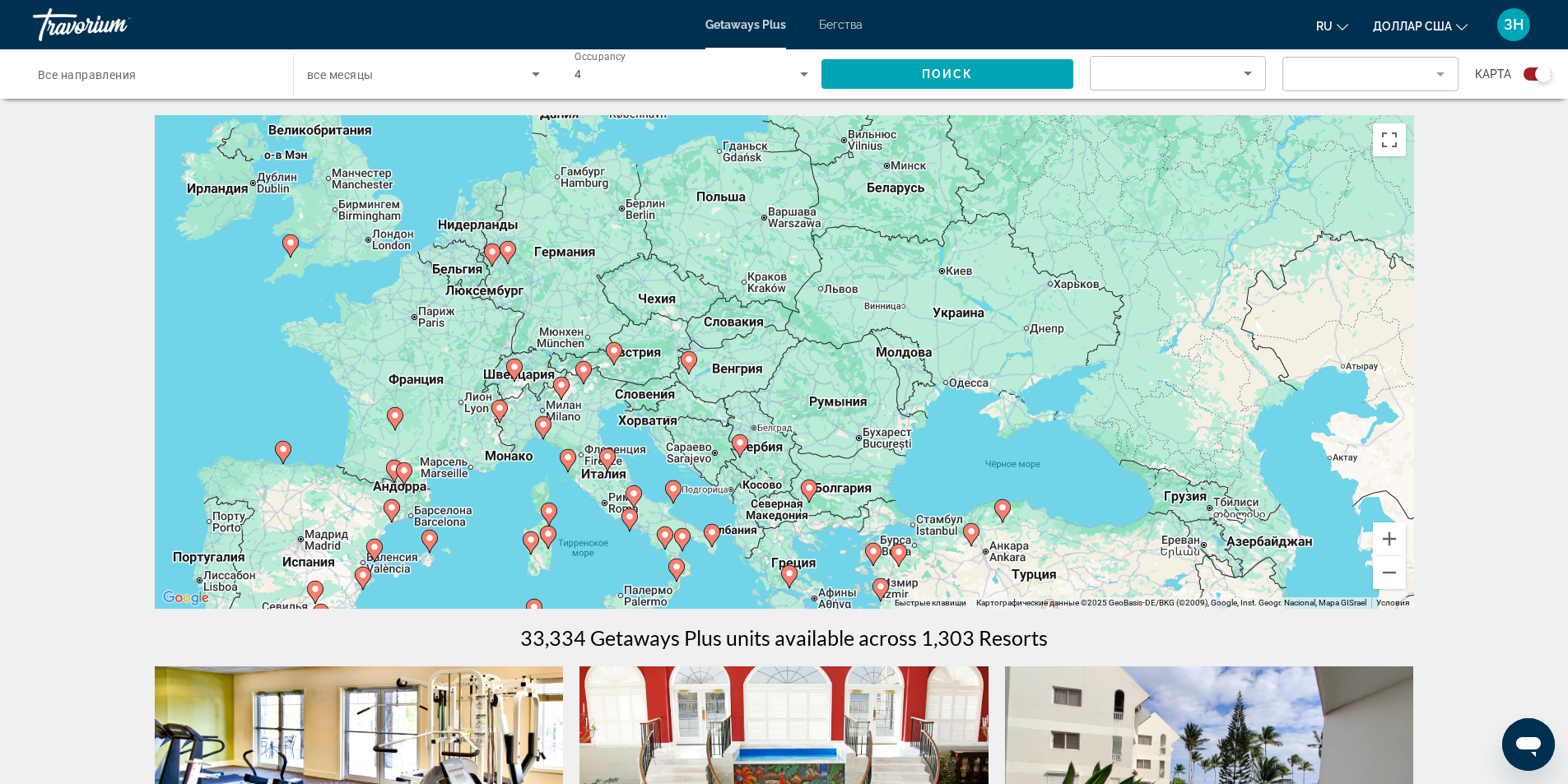
drag, startPoint x: 857, startPoint y: 283, endPoint x: 911, endPoint y: 509, distance: 232.4
click at [911, 509] on div "Чтобы активировать перетаскивание с помощью клавиатуры, нажмите Alt + Ввод. Пос…" at bounding box center [784, 361] width 1259 height 494
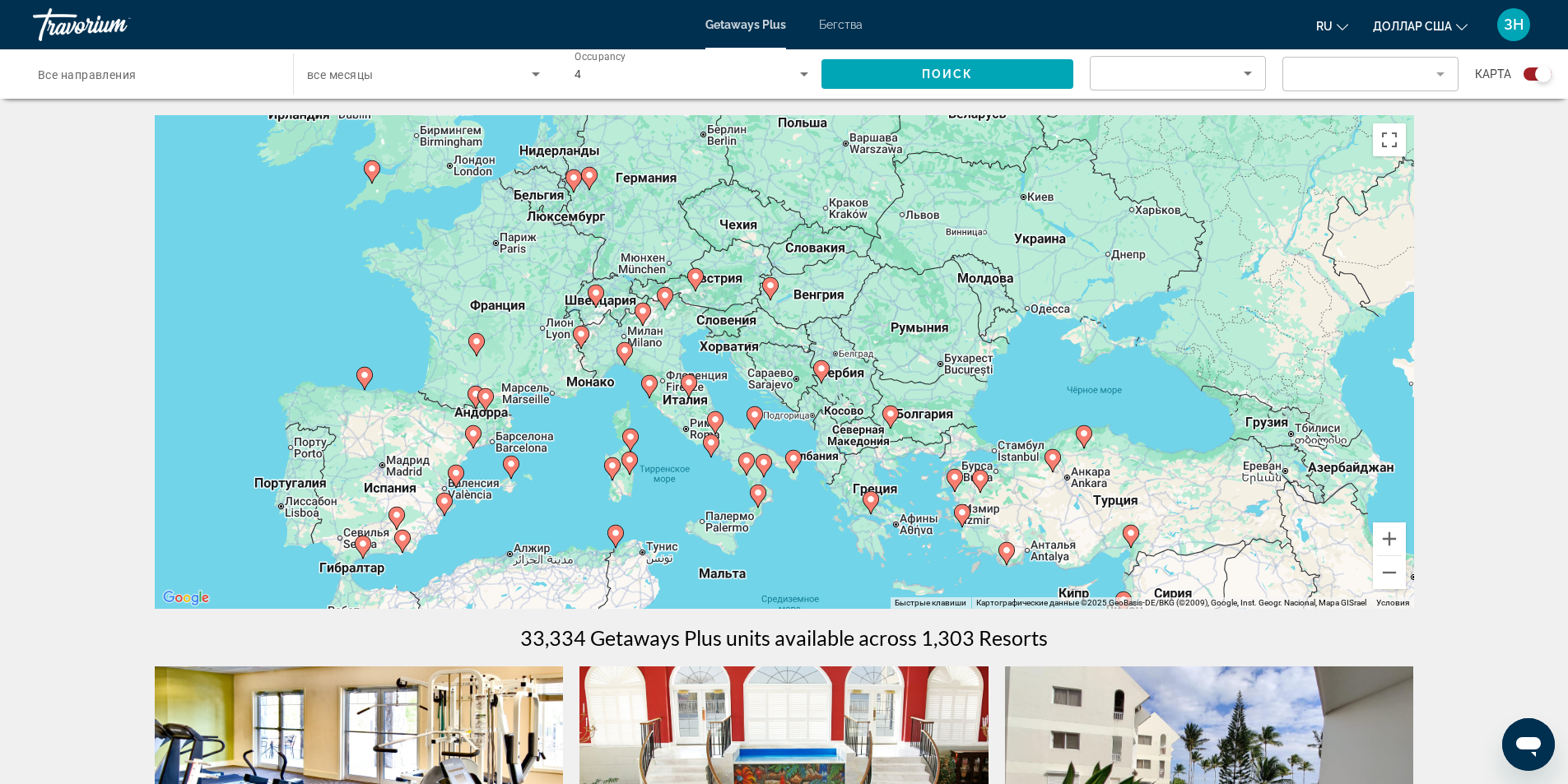
drag, startPoint x: 655, startPoint y: 392, endPoint x: 738, endPoint y: 317, distance: 111.9
click at [738, 317] on div "Чтобы активировать перетаскивание с помощью клавиатуры, нажмите Alt + Ввод. Пос…" at bounding box center [784, 361] width 1259 height 494
click at [1386, 531] on button "Увеличить" at bounding box center [1389, 539] width 33 height 33
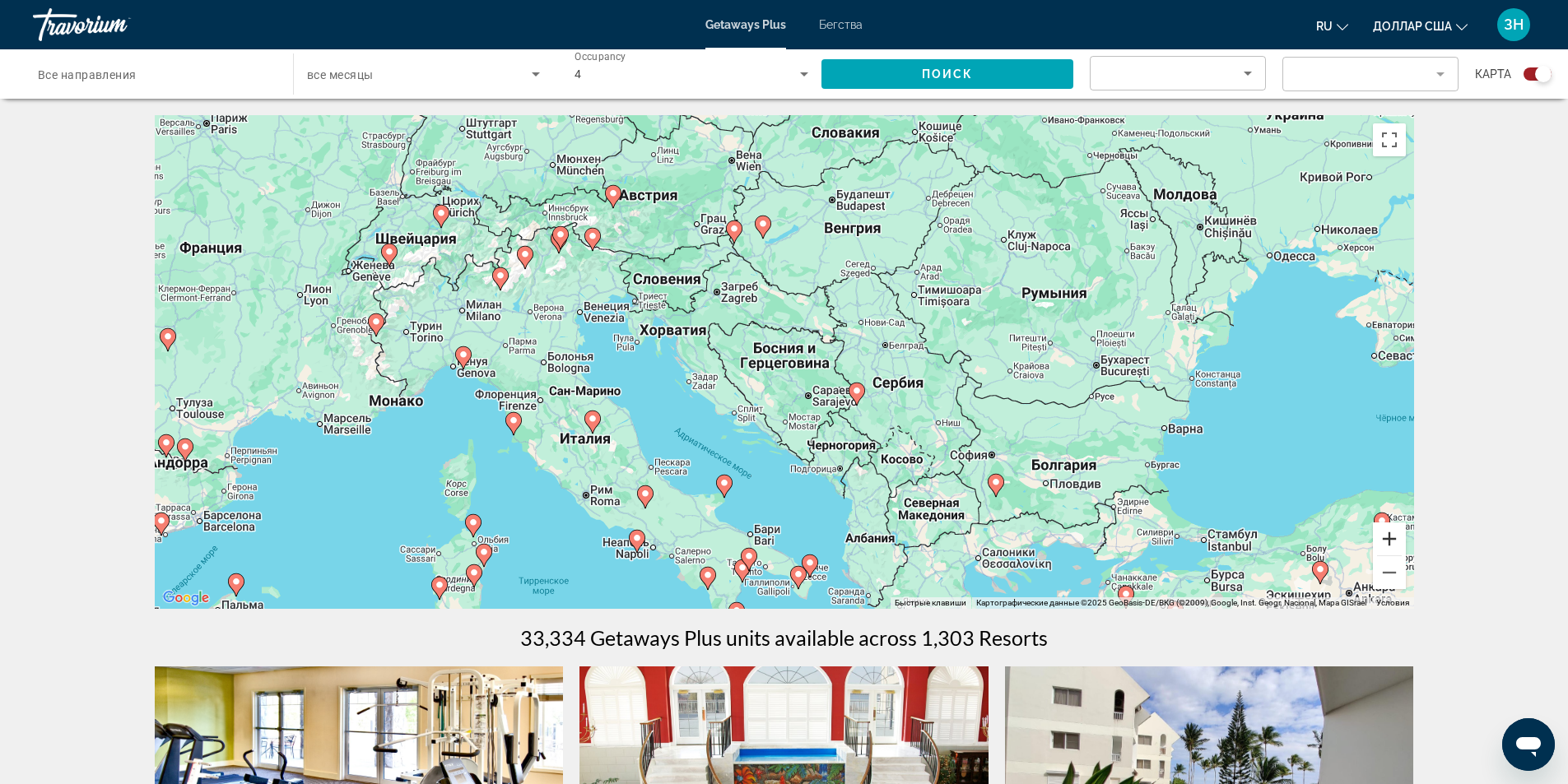
click at [1386, 531] on button "Увеличить" at bounding box center [1389, 539] width 33 height 33
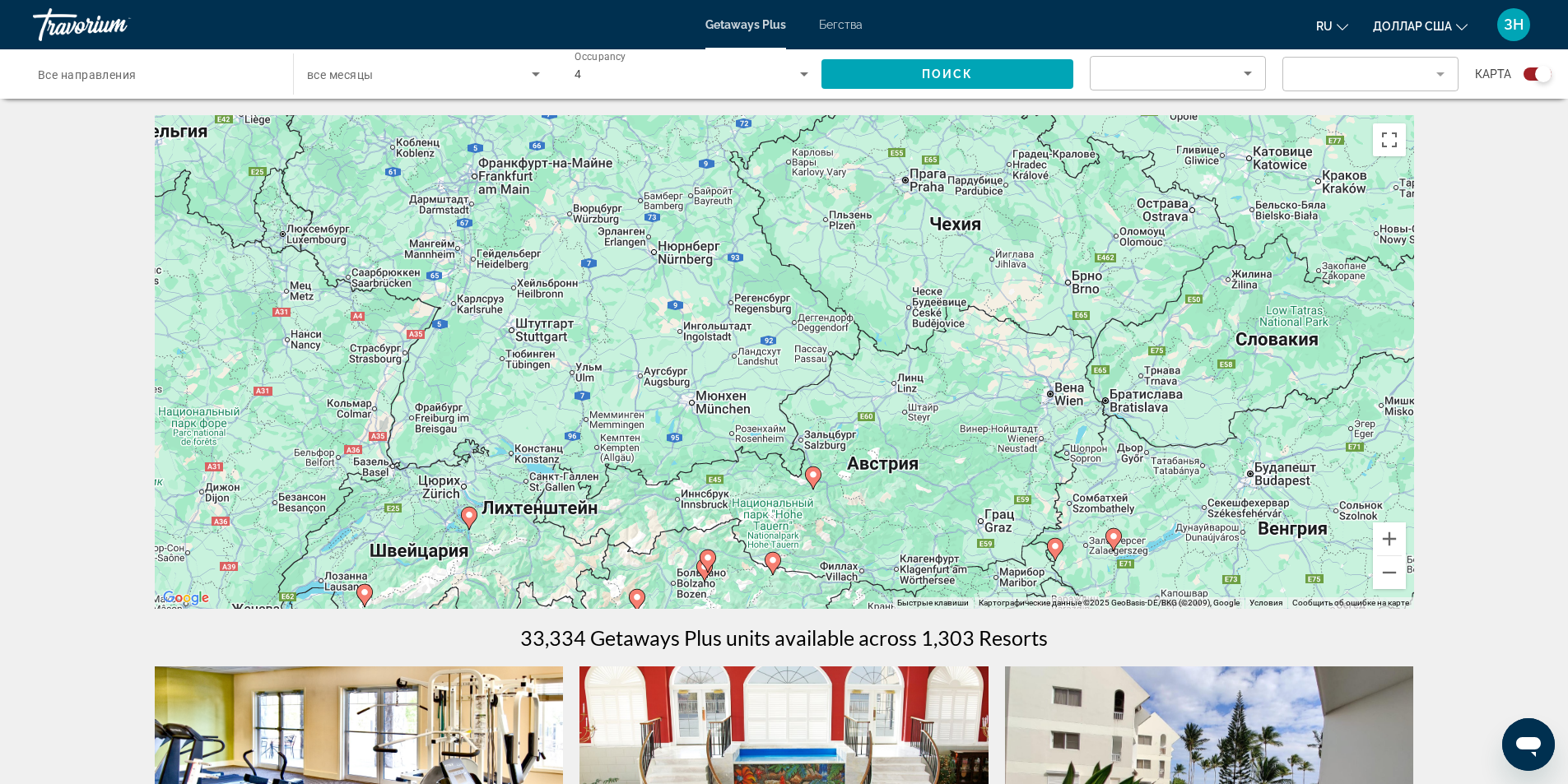
drag, startPoint x: 1195, startPoint y: 214, endPoint x: 1579, endPoint y: 643, distance: 575.8
click at [1568, 643] on html "Перейти к общему содержанию Getaways Plus Бегства ru English Español Français I…" at bounding box center [784, 392] width 1568 height 784
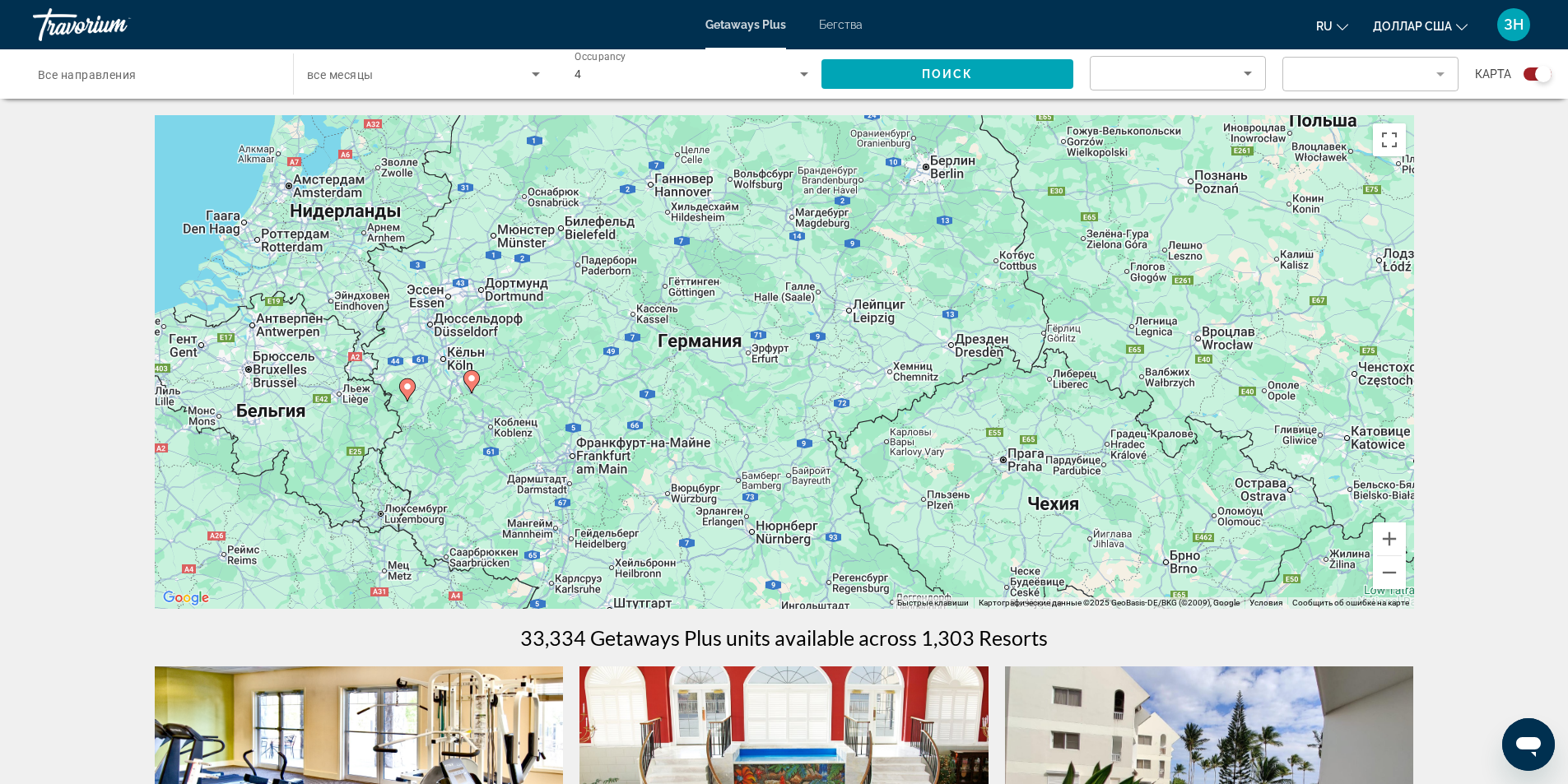
drag, startPoint x: 1091, startPoint y: 251, endPoint x: 1189, endPoint y: 532, distance: 297.6
click at [1189, 532] on div "Чтобы активировать перетаскивание с помощью клавиатуры, нажмите Alt + Ввод. Пос…" at bounding box center [784, 361] width 1259 height 494
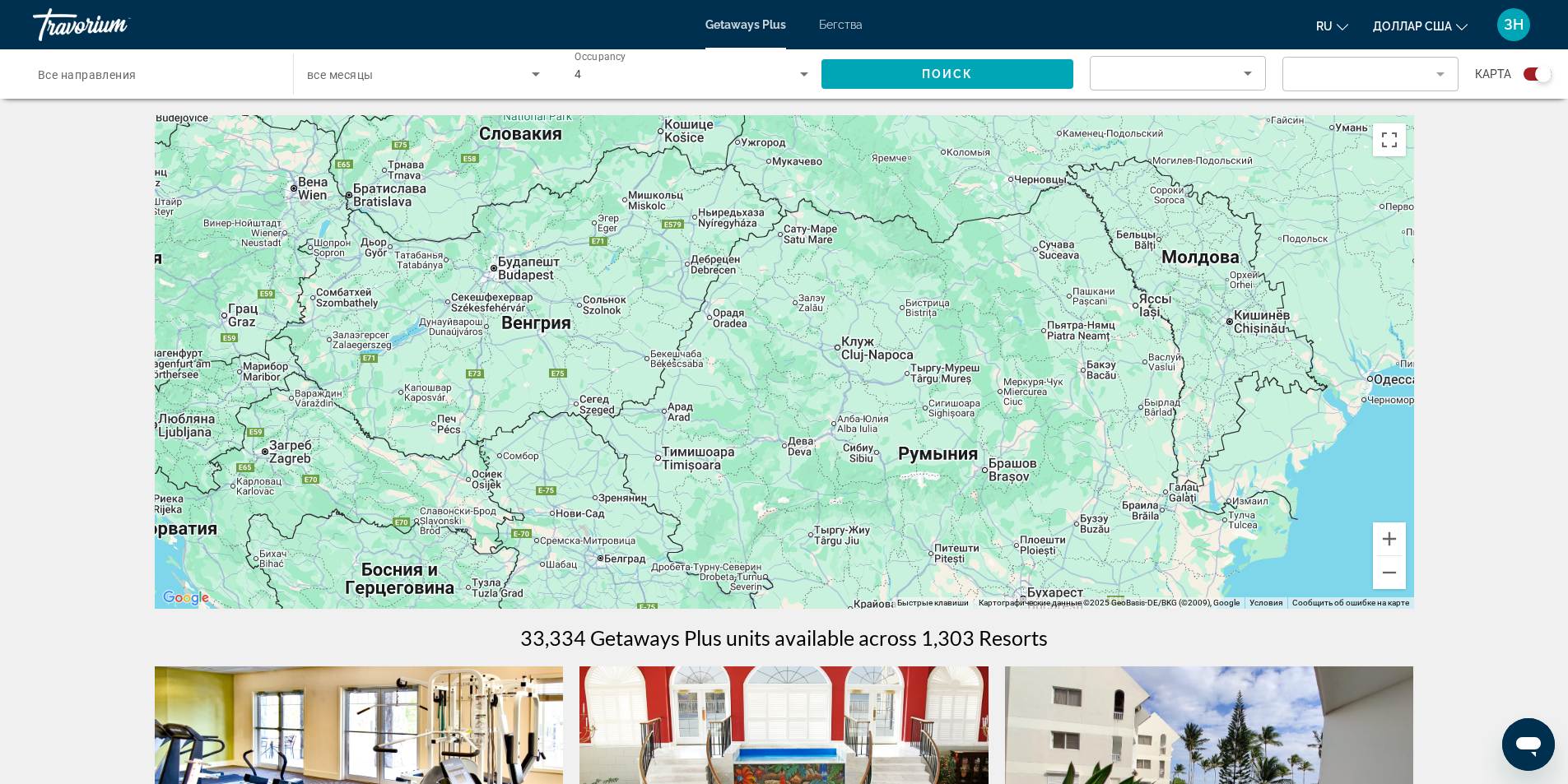
drag, startPoint x: 1286, startPoint y: 449, endPoint x: 318, endPoint y: -72, distance: 1099.3
click at [318, 0] on html "Перейти к общему содержанию Getaways Plus Бегства ru English Español Français I…" at bounding box center [784, 392] width 1568 height 784
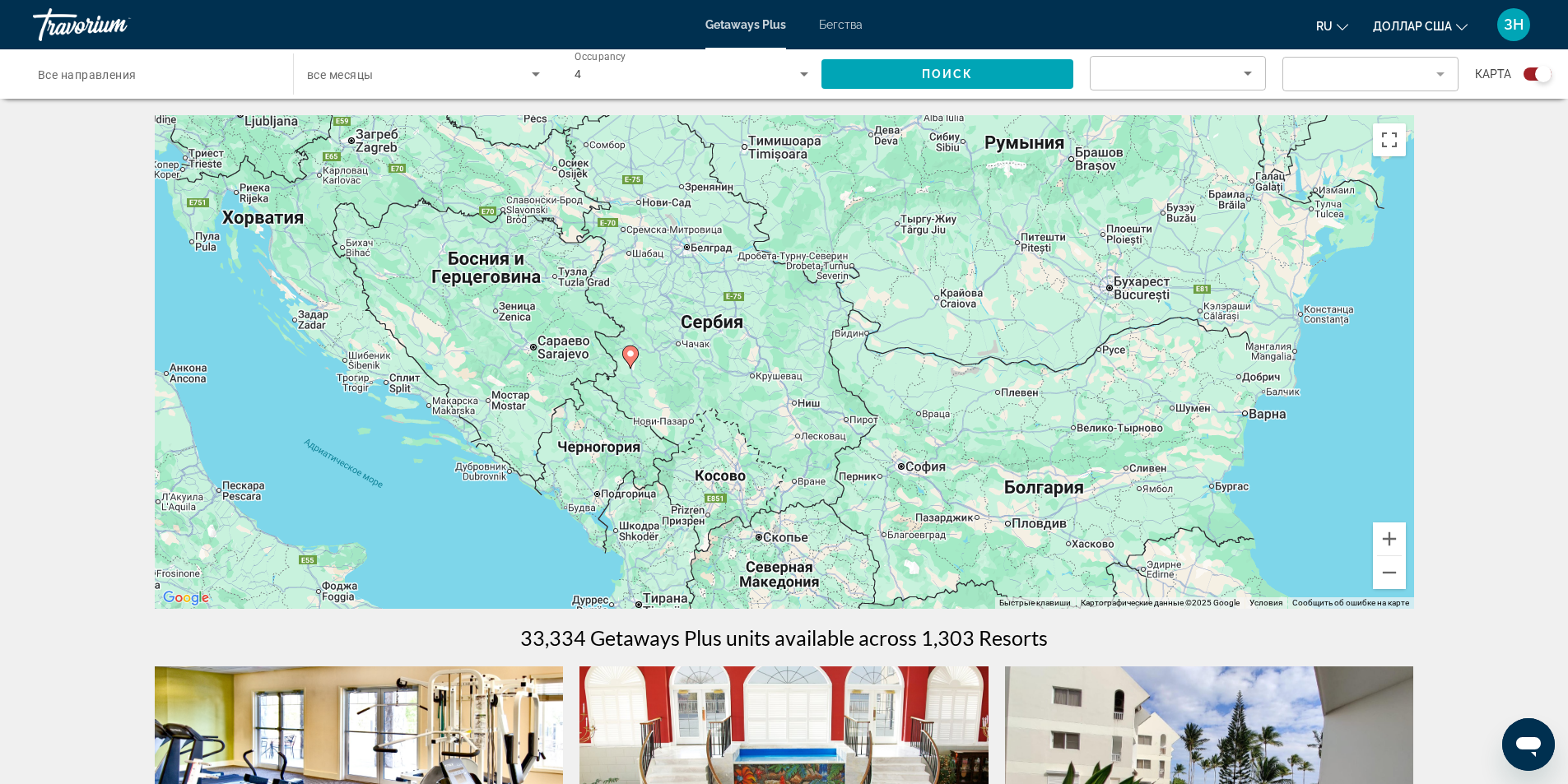
drag, startPoint x: 883, startPoint y: 208, endPoint x: 1071, endPoint y: -72, distance: 337.3
click at [1071, 0] on html "Перейти к общему содержанию Getaways Plus Бегства ru English Español Français I…" at bounding box center [784, 392] width 1568 height 784
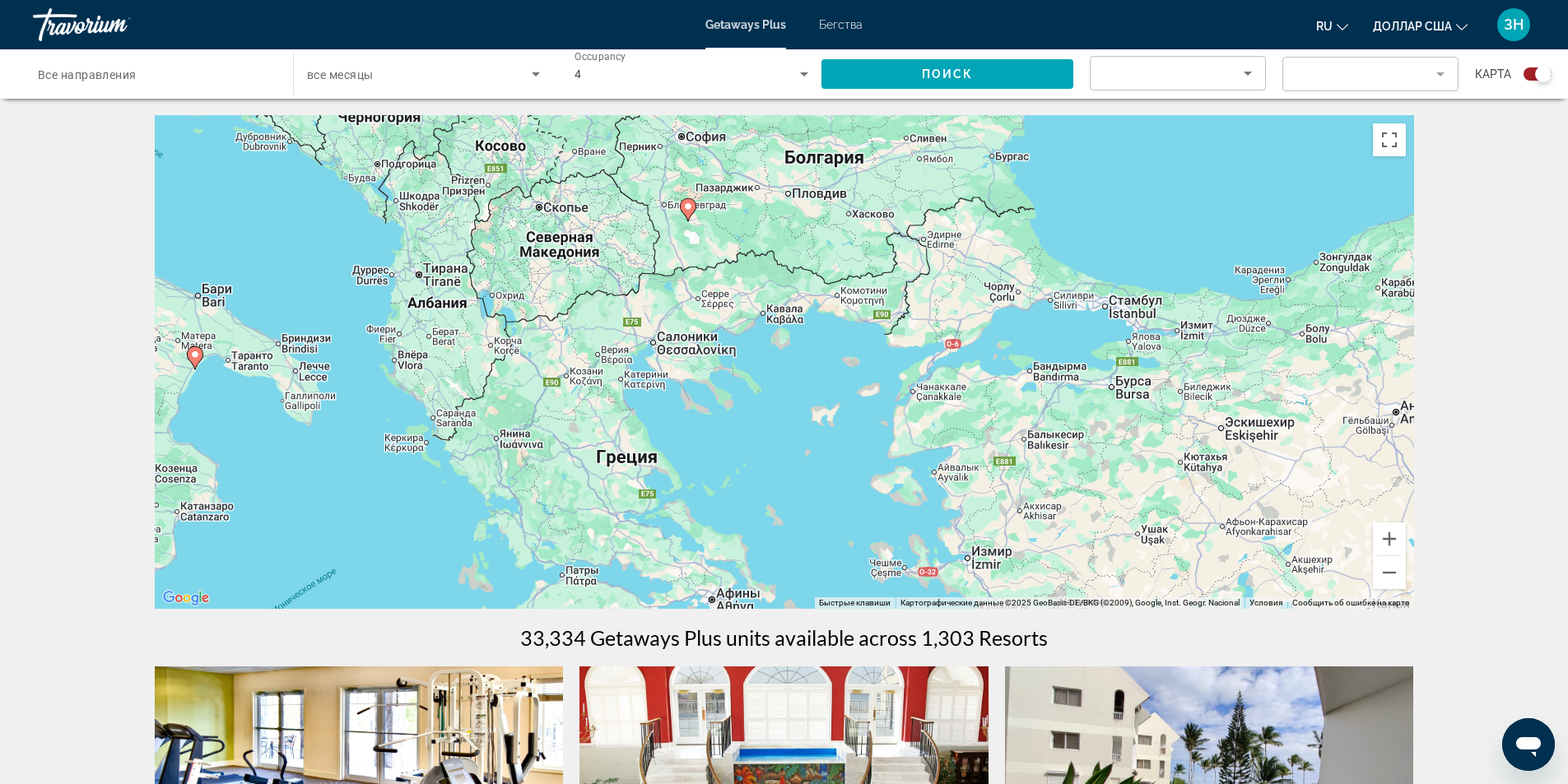
drag, startPoint x: 545, startPoint y: 259, endPoint x: 280, endPoint y: -72, distance: 424.0
click at [280, 0] on html "Перейти к общему содержанию Getaways Plus Бегства ru English Español Français I…" at bounding box center [784, 392] width 1568 height 784
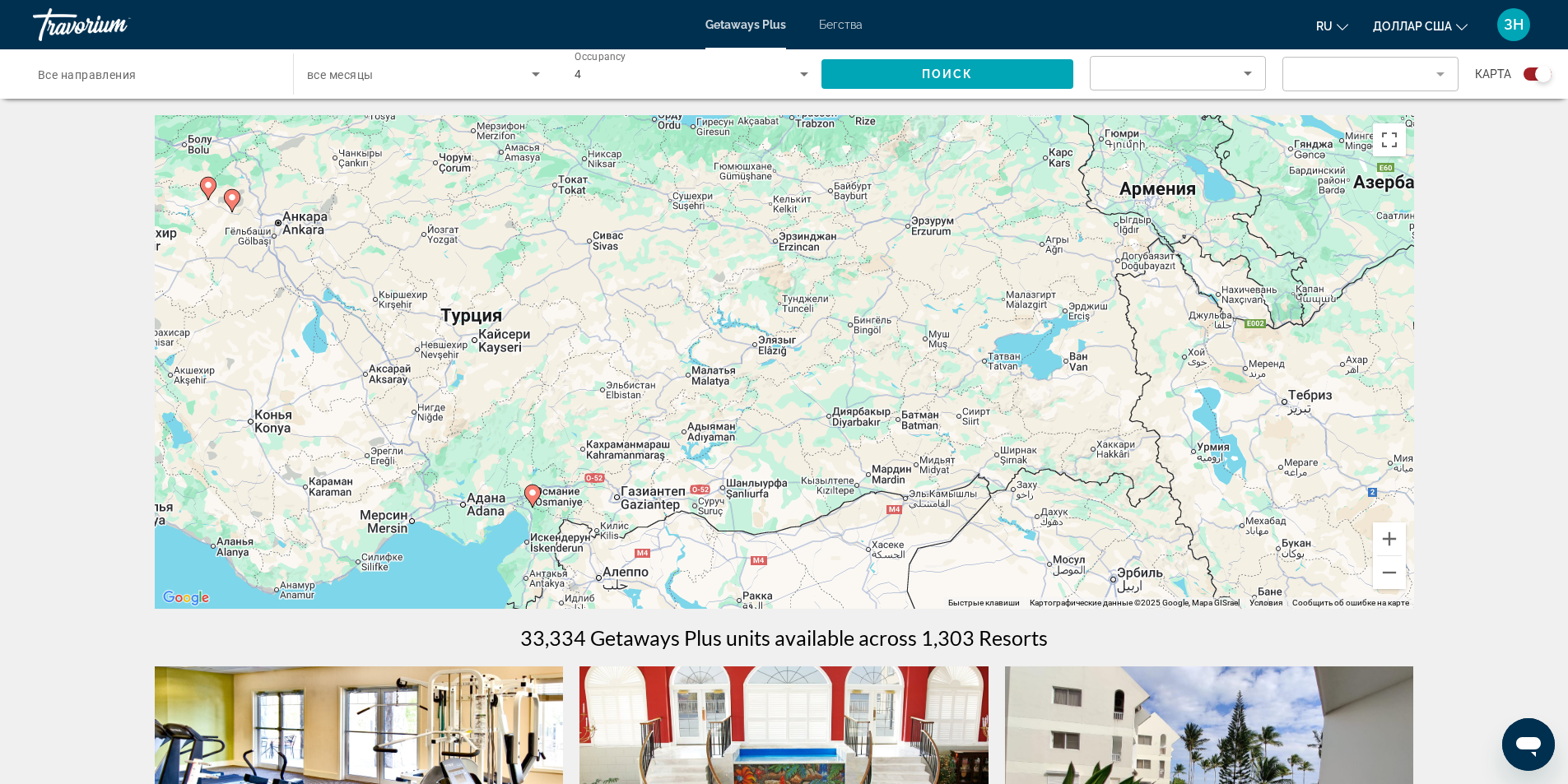
drag, startPoint x: 1118, startPoint y: 464, endPoint x: 0, endPoint y: 273, distance: 1134.2
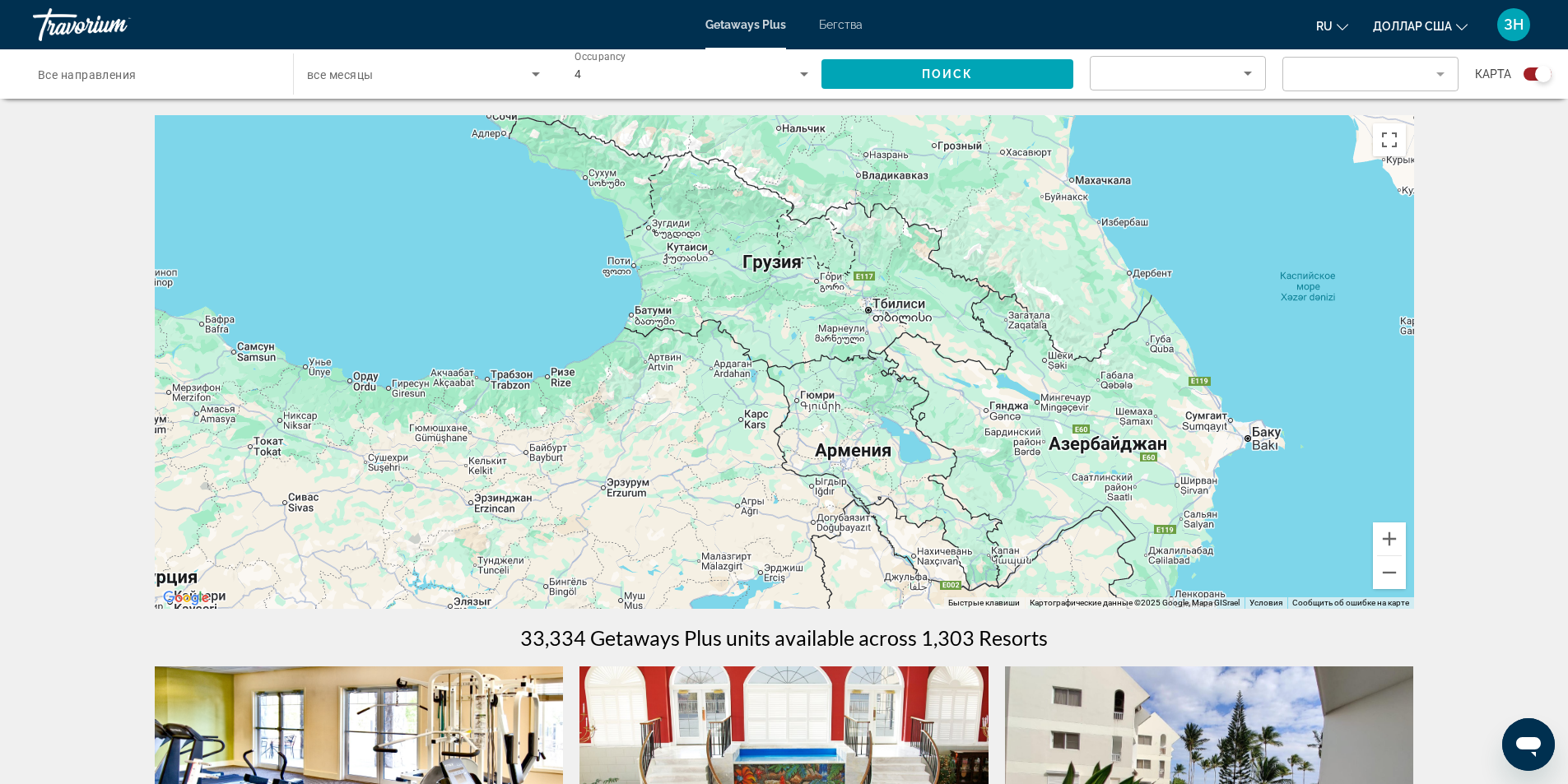
drag, startPoint x: 1185, startPoint y: 262, endPoint x: 879, endPoint y: 524, distance: 402.8
click at [879, 524] on div "Чтобы активировать перетаскивание с помощью клавиатуры, нажмите Alt + Ввод. Пос…" at bounding box center [784, 361] width 1259 height 494
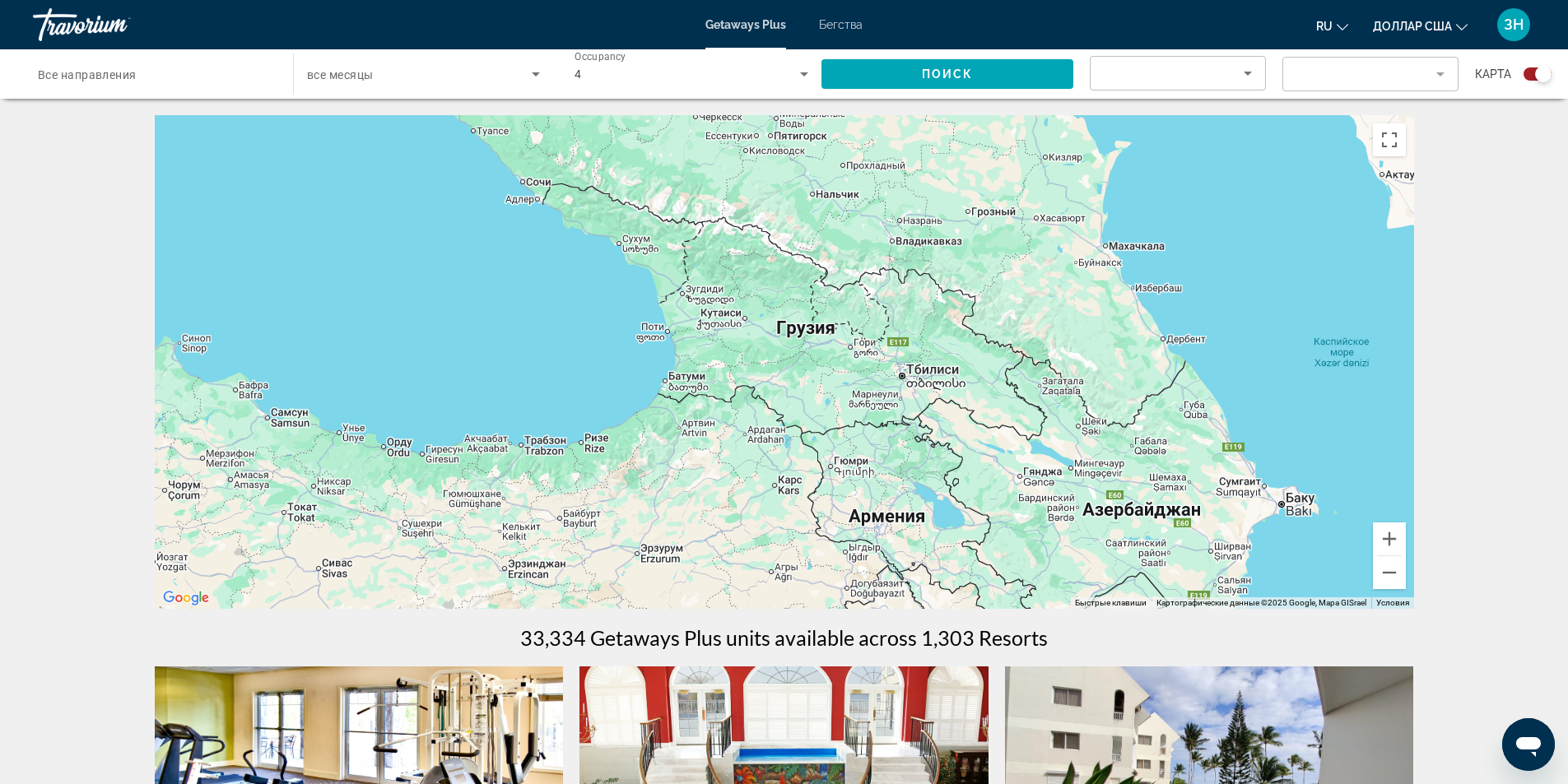
drag, startPoint x: 717, startPoint y: 294, endPoint x: 752, endPoint y: 362, distance: 76.5
click at [752, 362] on div "Чтобы активировать перетаскивание с помощью клавиатуры, нажмите Alt + Ввод. Пос…" at bounding box center [784, 361] width 1259 height 494
click at [931, 379] on div "Чтобы активировать перетаскивание с помощью клавиатуры, нажмите Alt + Ввод. Пос…" at bounding box center [784, 361] width 1259 height 494
click at [814, 329] on div "Чтобы активировать перетаскивание с помощью клавиатуры, нажмите Alt + Ввод. Пос…" at bounding box center [784, 361] width 1259 height 494
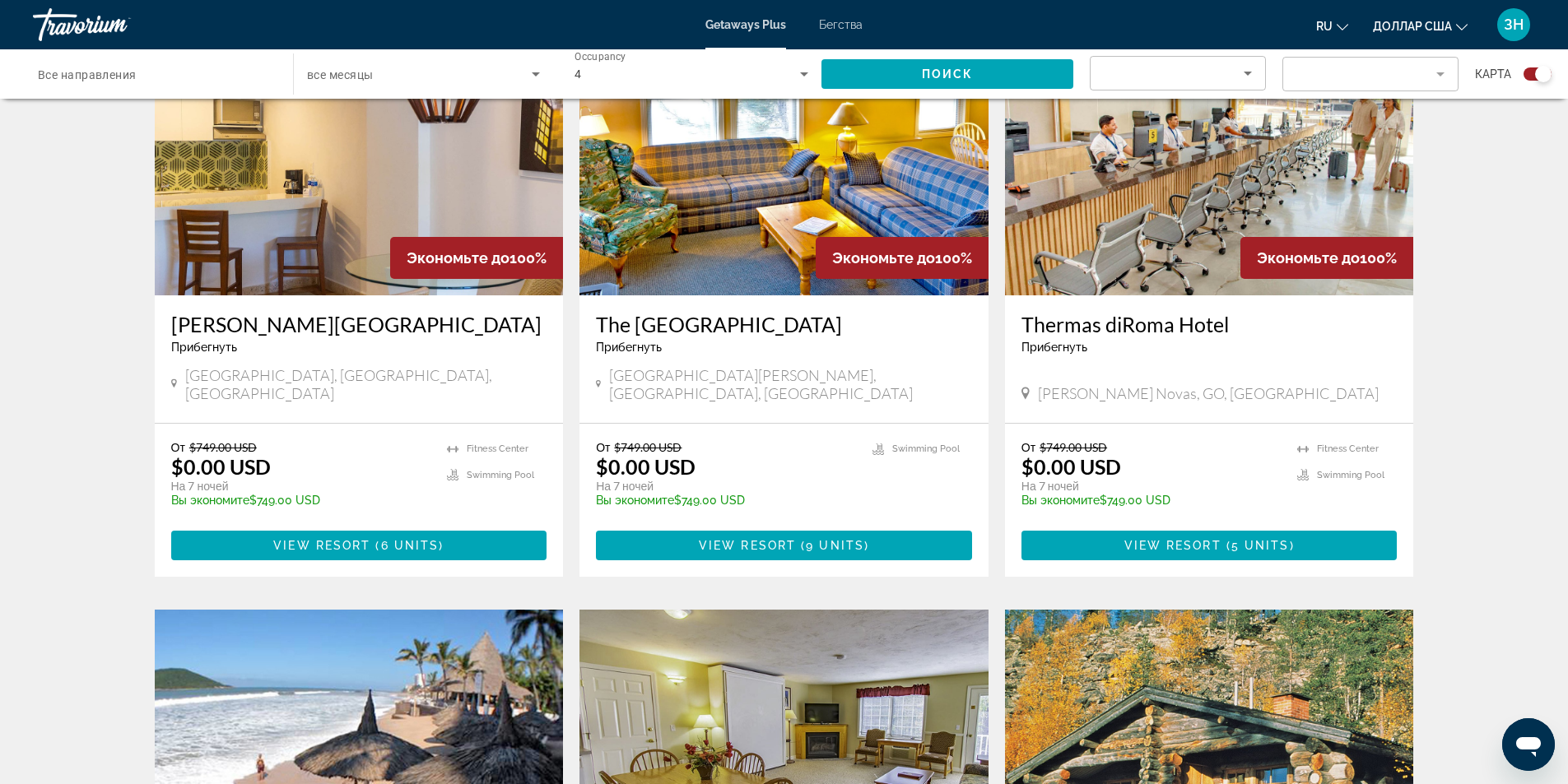
scroll to position [2388, 0]
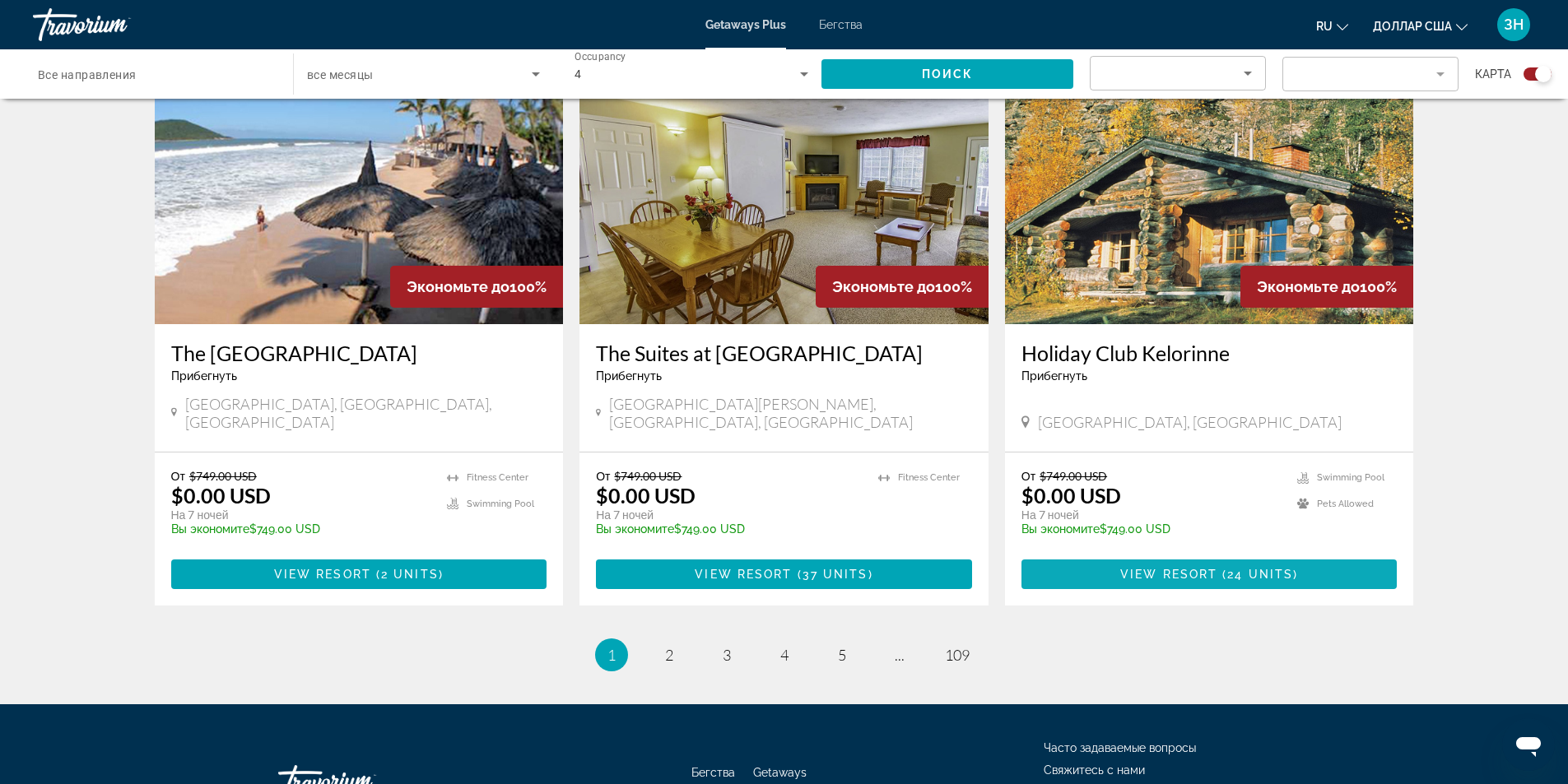
click at [1203, 568] on span "View Resort" at bounding box center [1169, 574] width 97 height 13
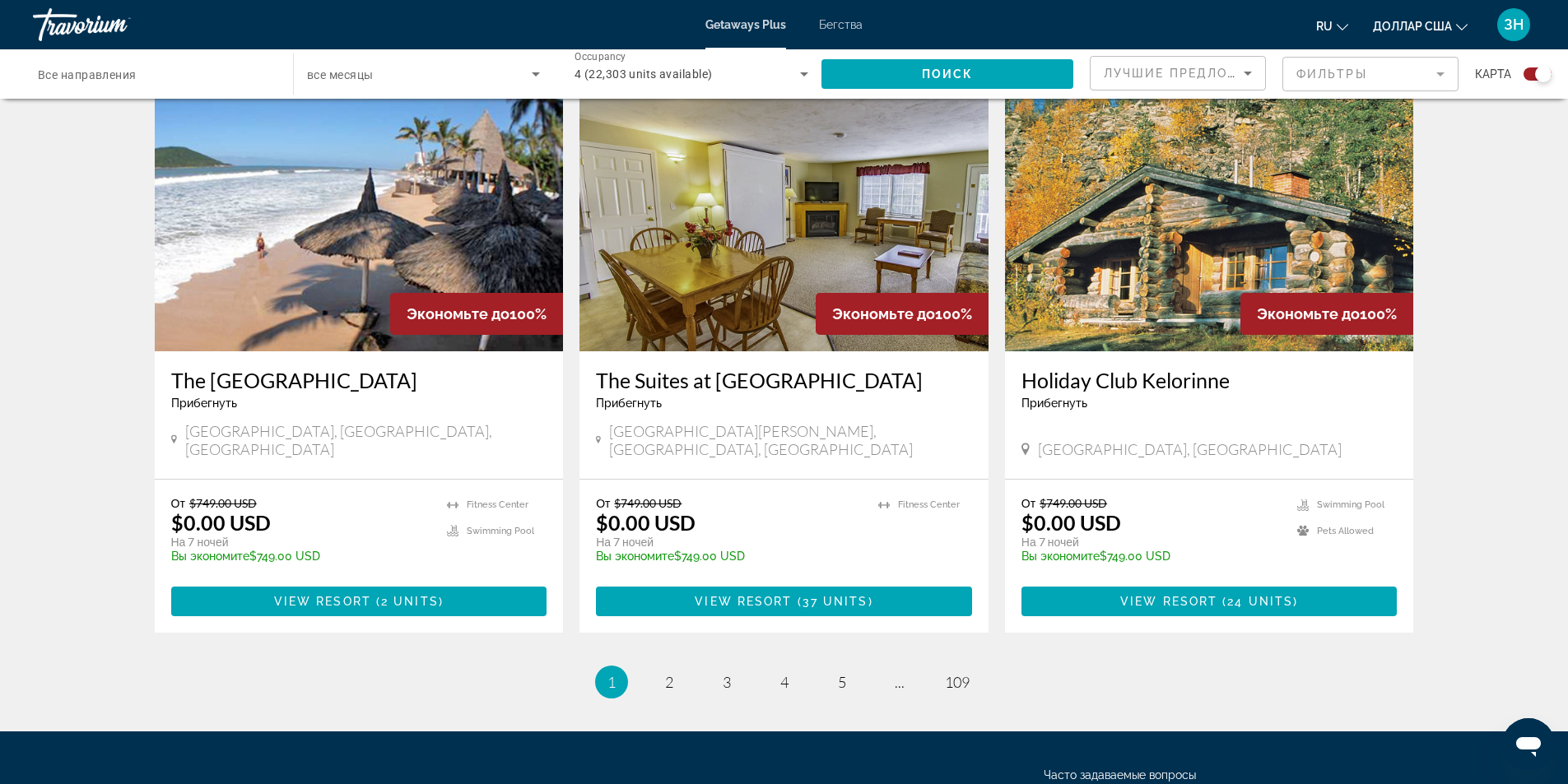
scroll to position [2388, 0]
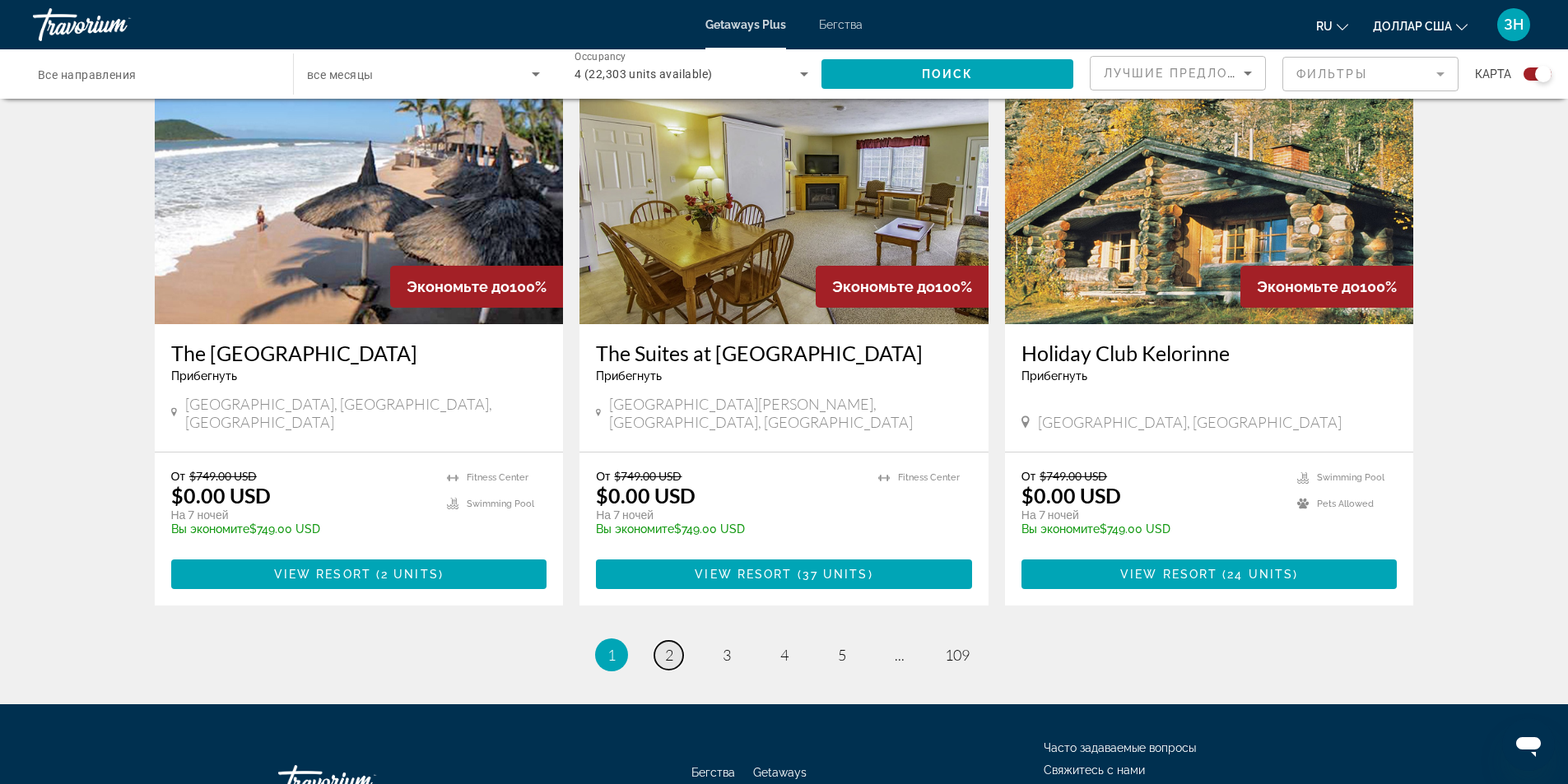
click at [672, 646] on span "2" at bounding box center [669, 654] width 9 height 18
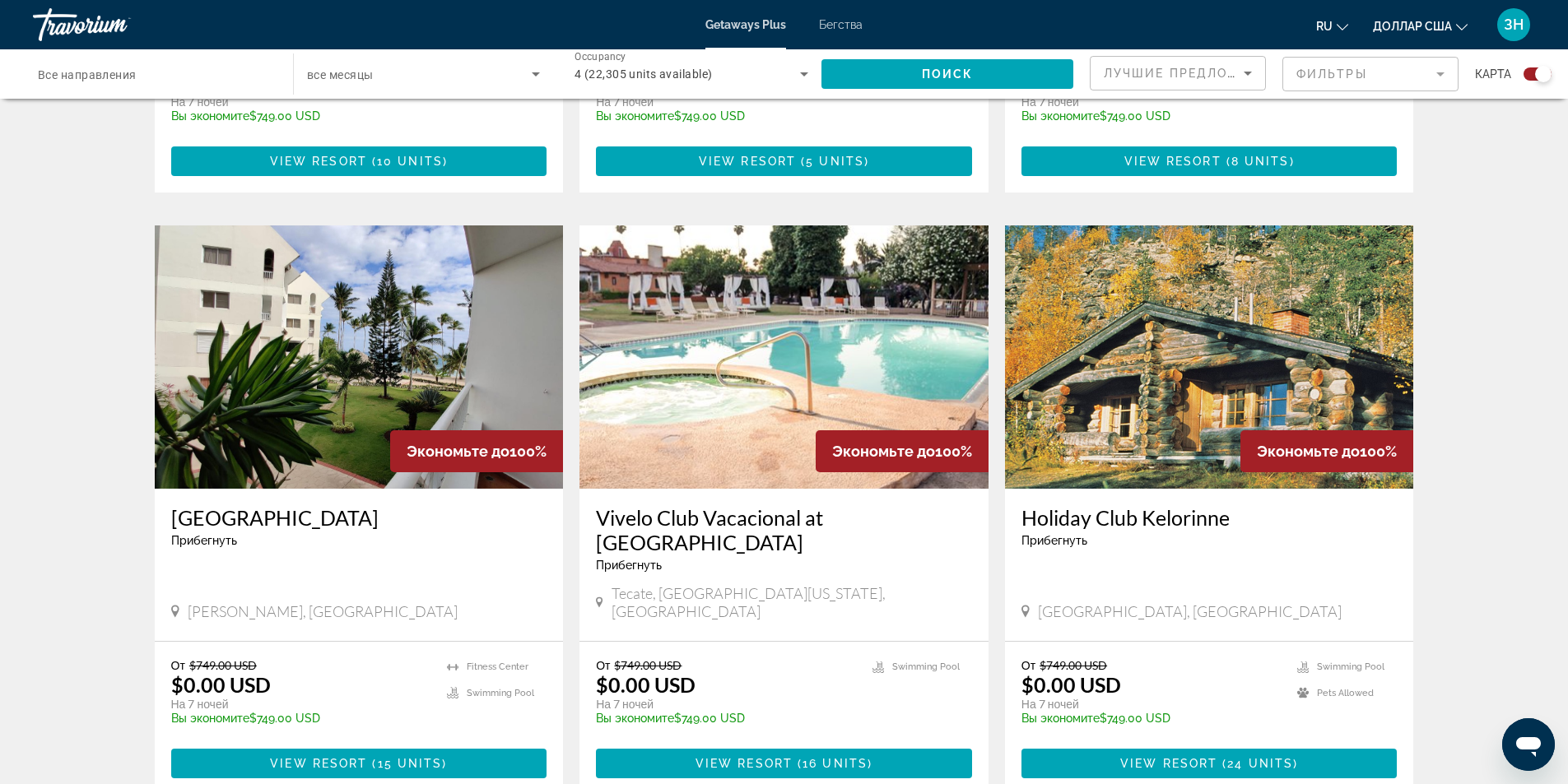
scroll to position [2195, 0]
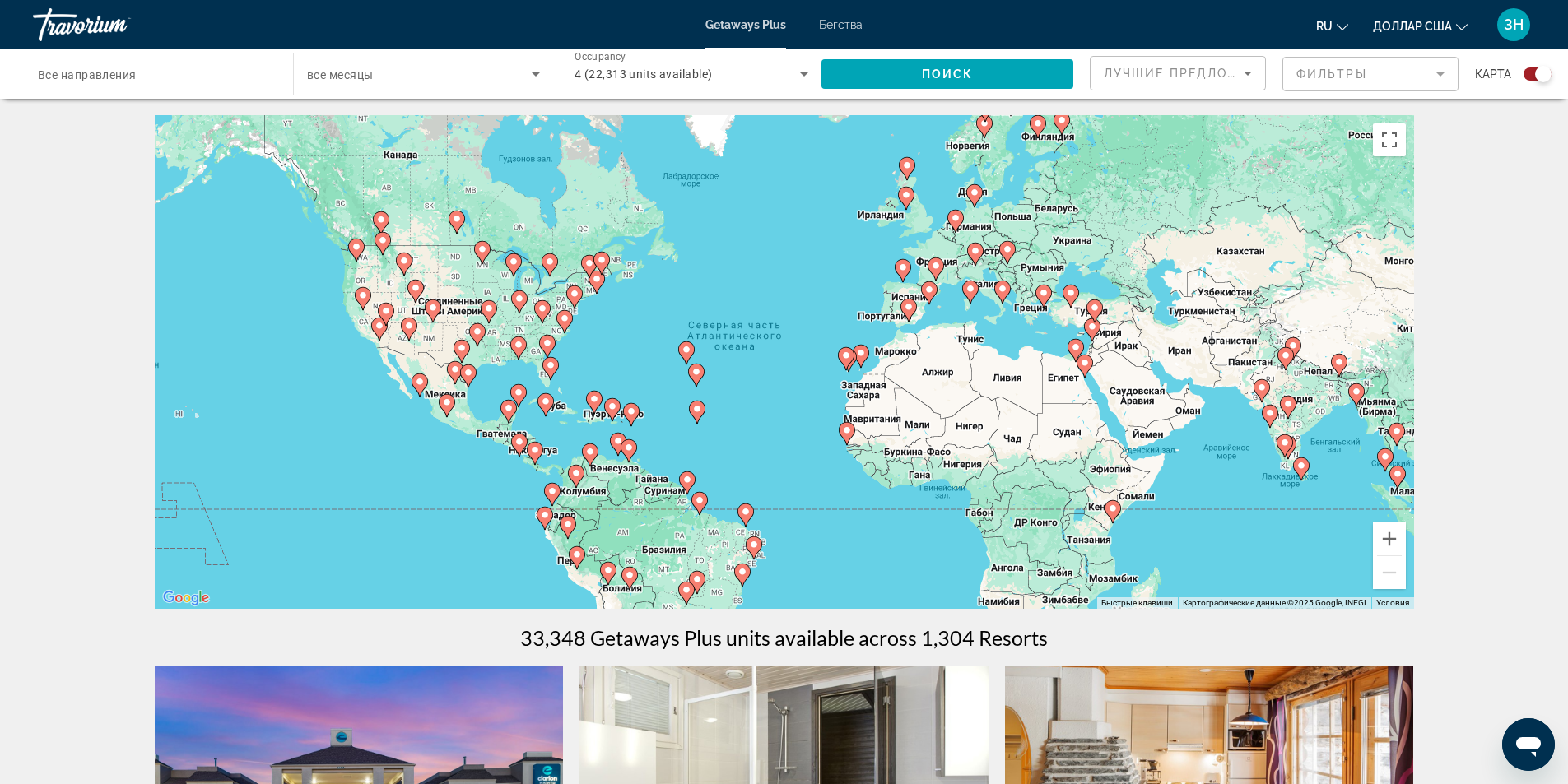
click at [1168, 77] on span "Лучшие предложения" at bounding box center [1191, 73] width 175 height 13
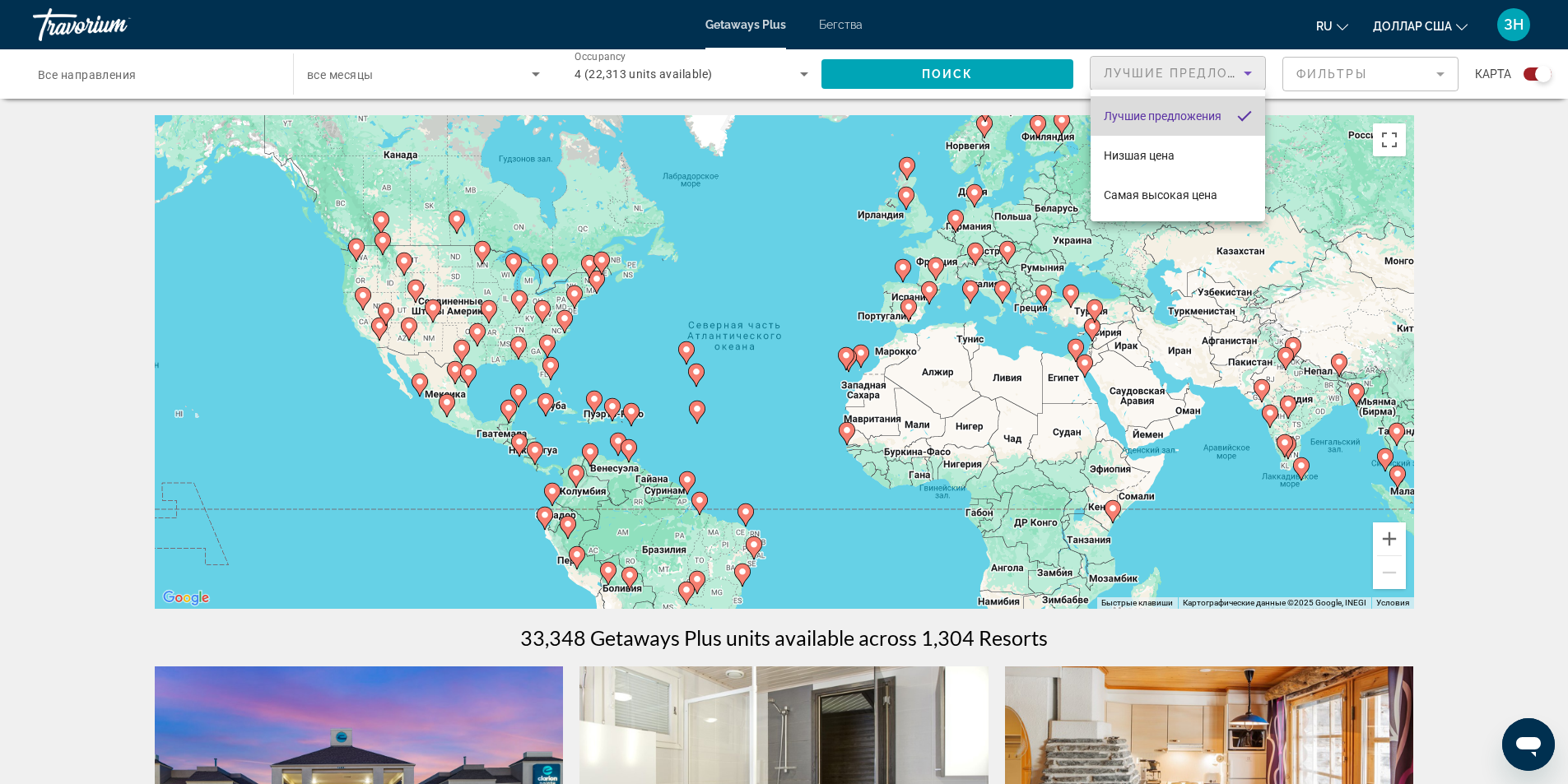
click at [1195, 119] on font "Лучшие предложения" at bounding box center [1163, 116] width 118 height 13
